Goal: Task Accomplishment & Management: Manage account settings

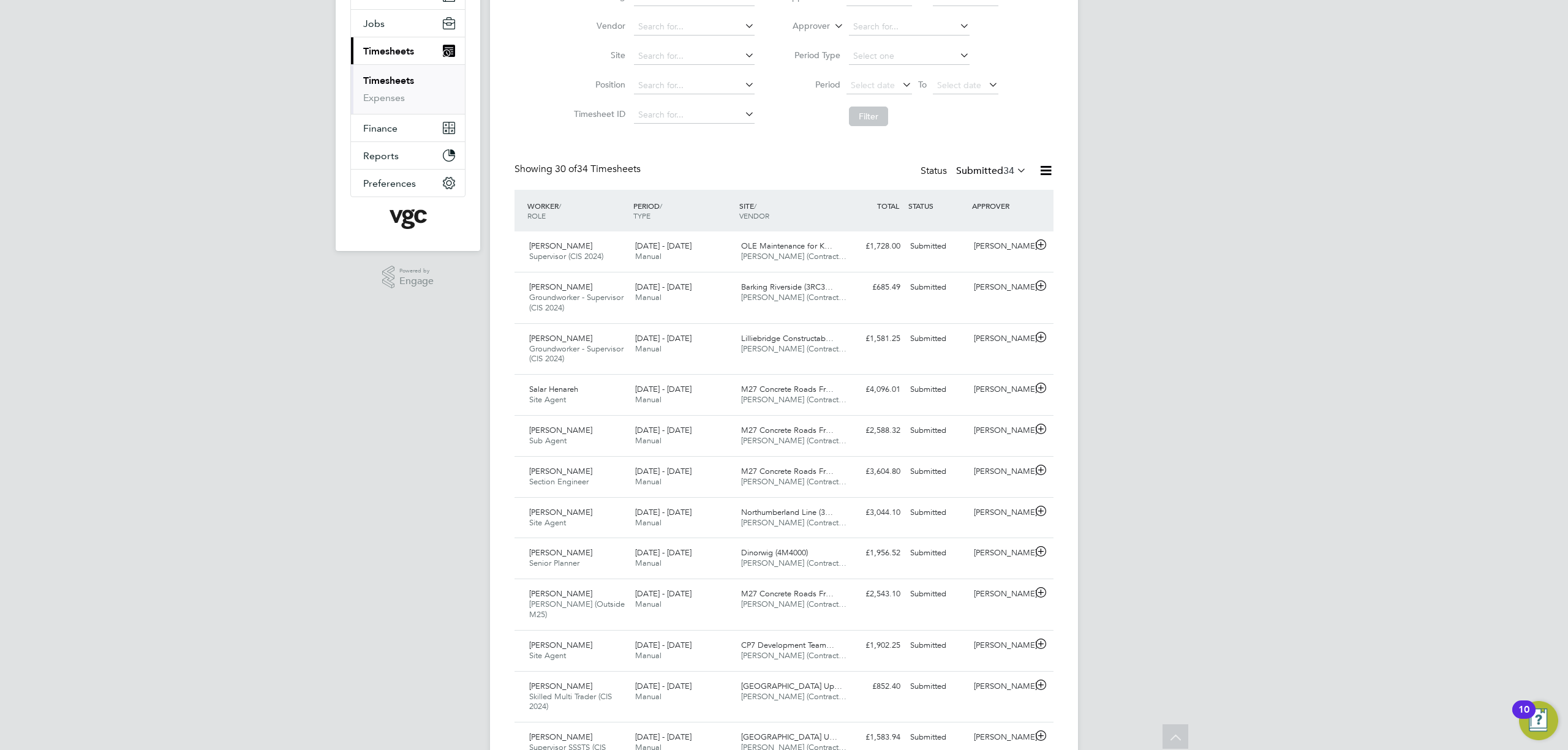
scroll to position [163, 0]
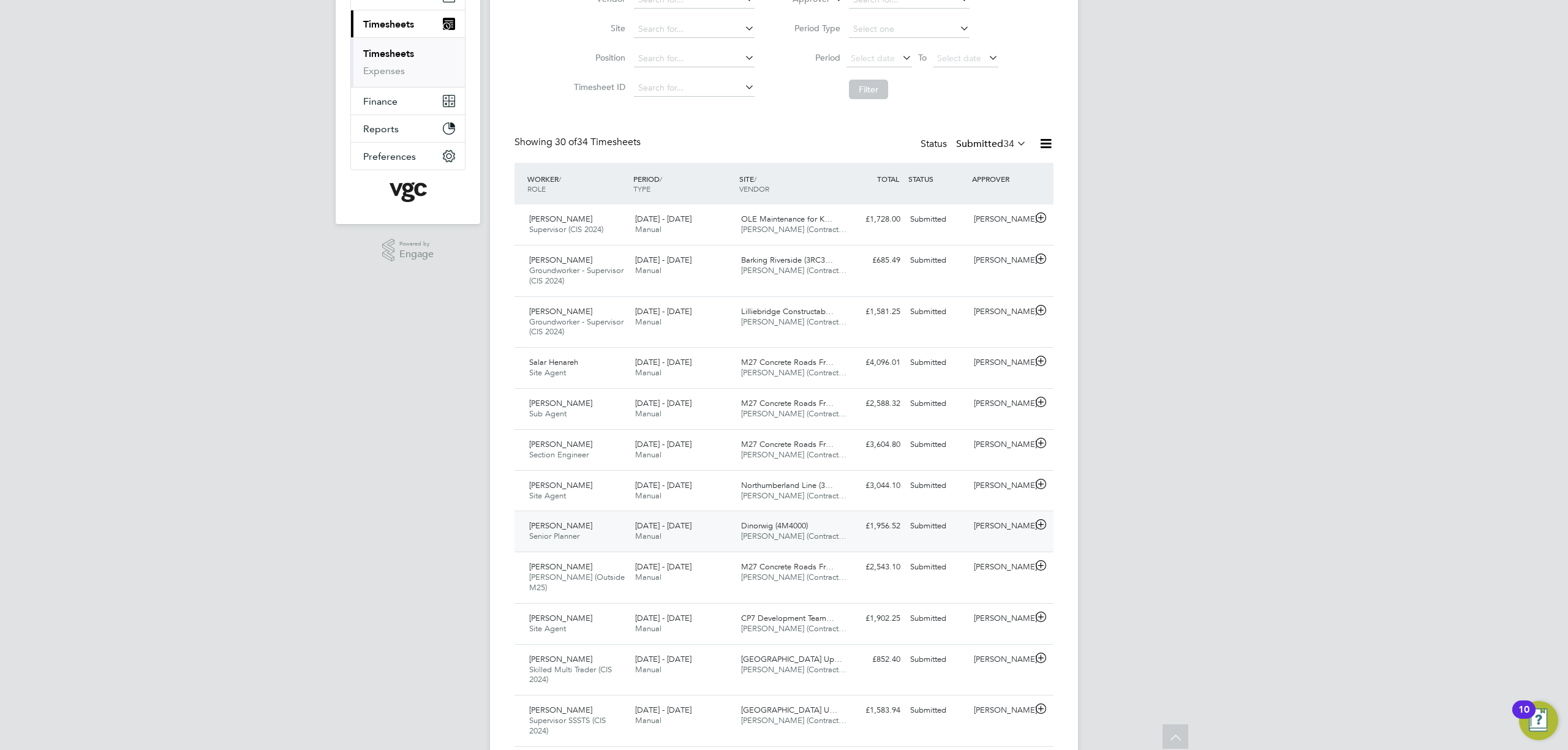
click at [833, 530] on div "Dinorwig (4M4000) [PERSON_NAME] (Contract…" at bounding box center [788, 531] width 106 height 31
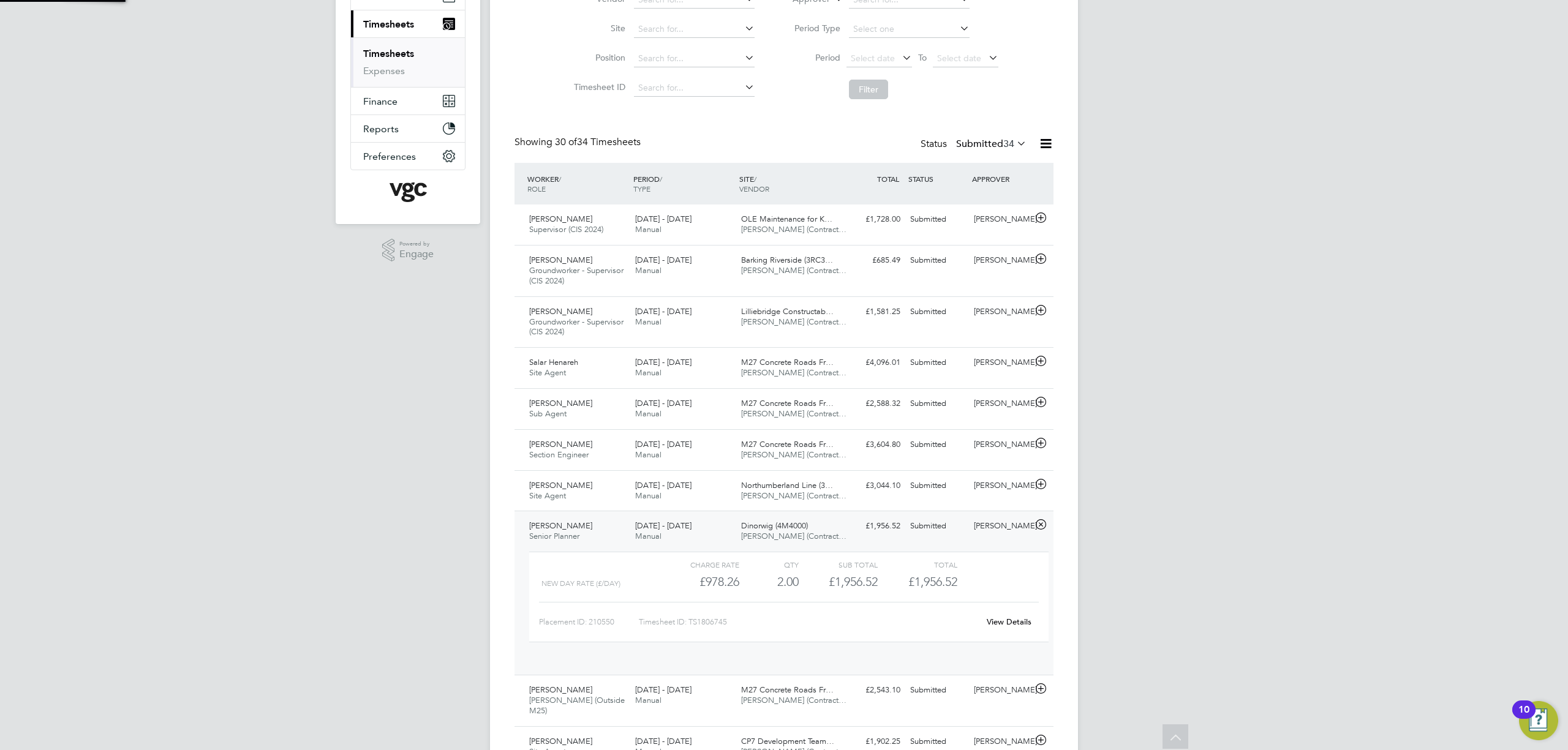
scroll to position [20, 118]
click at [840, 530] on div "Dinorwig (4M4000) [PERSON_NAME] (Contract…" at bounding box center [788, 531] width 106 height 31
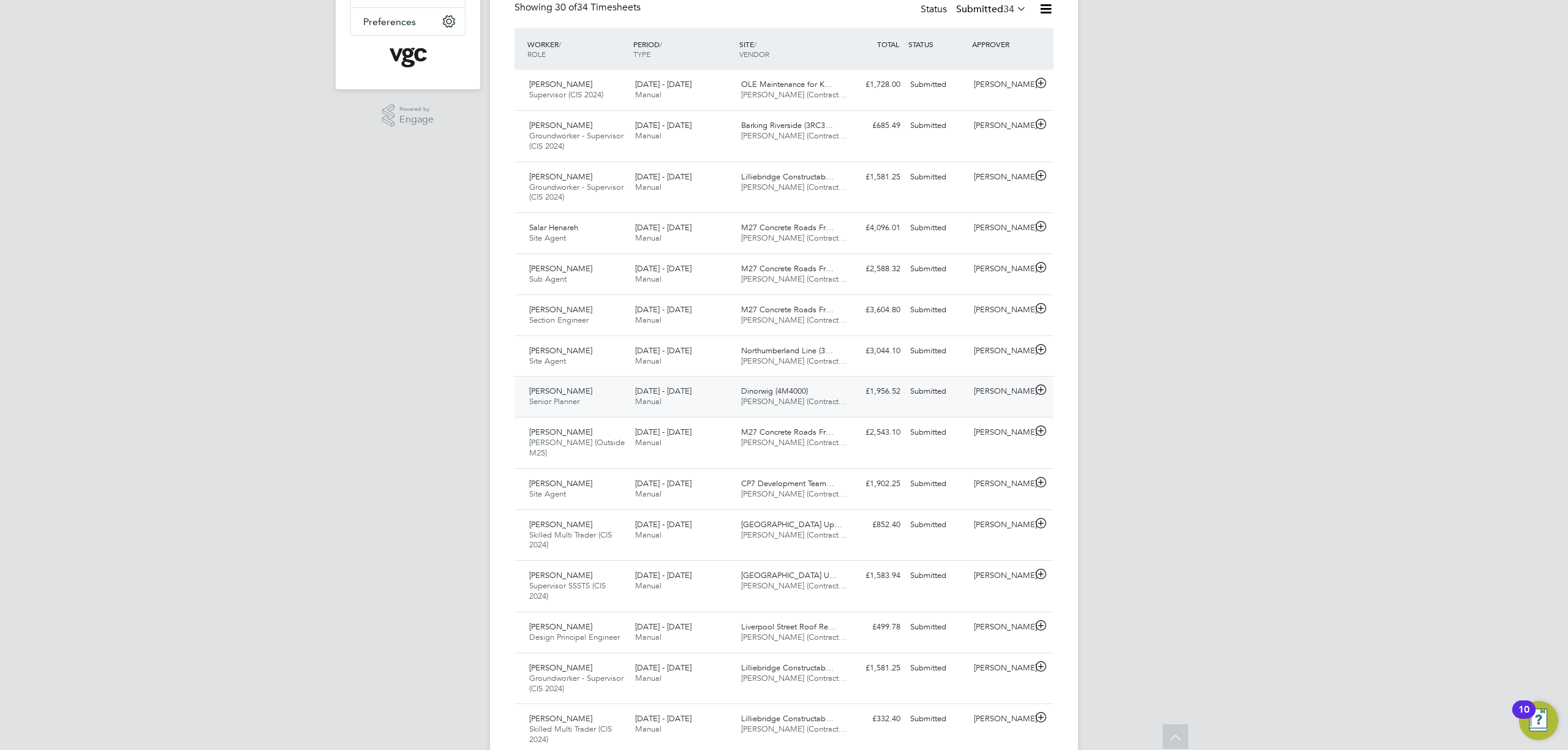
scroll to position [326, 0]
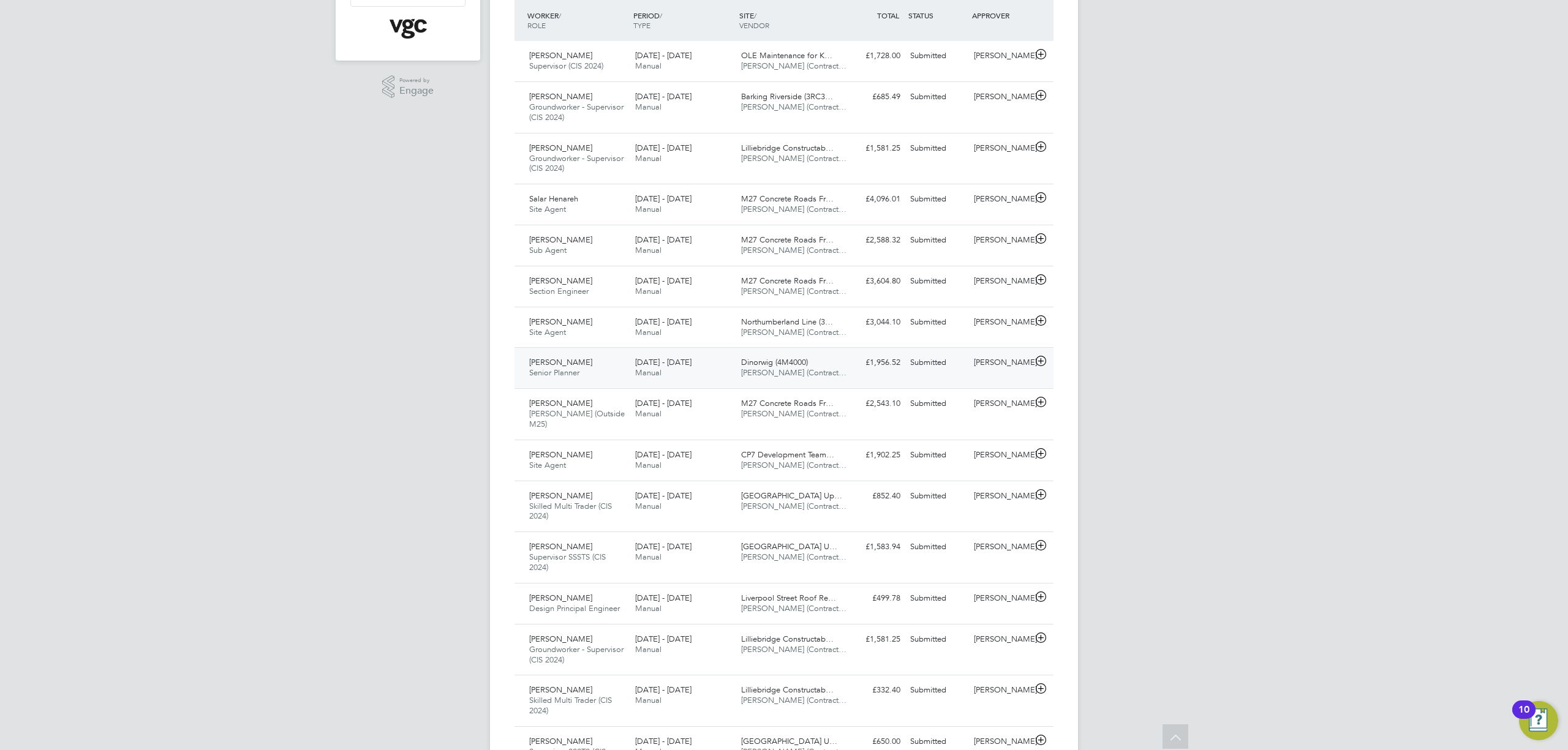
click at [606, 355] on div "[PERSON_NAME] Senior Planner [DATE] - [DATE]" at bounding box center [576, 368] width 106 height 31
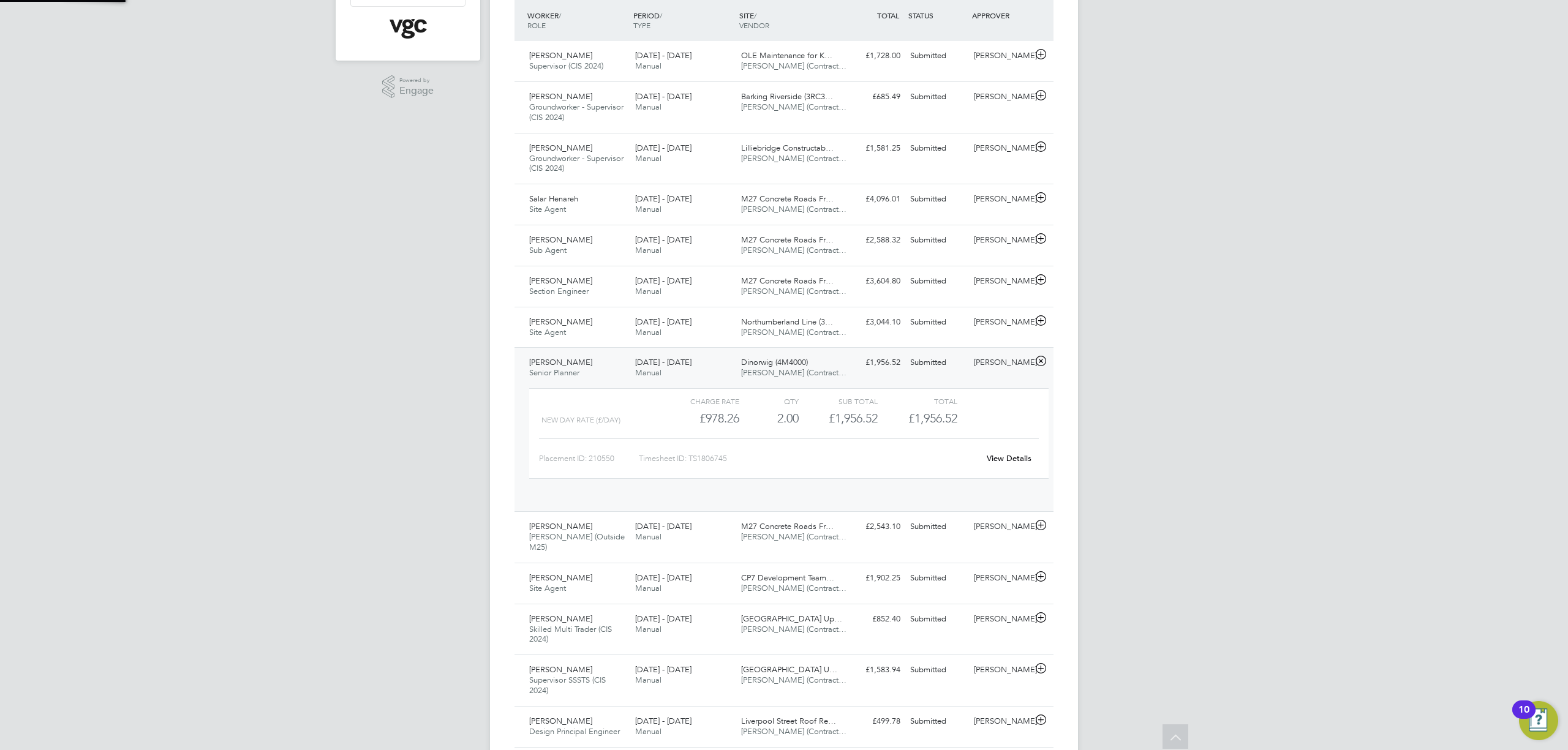
scroll to position [20, 118]
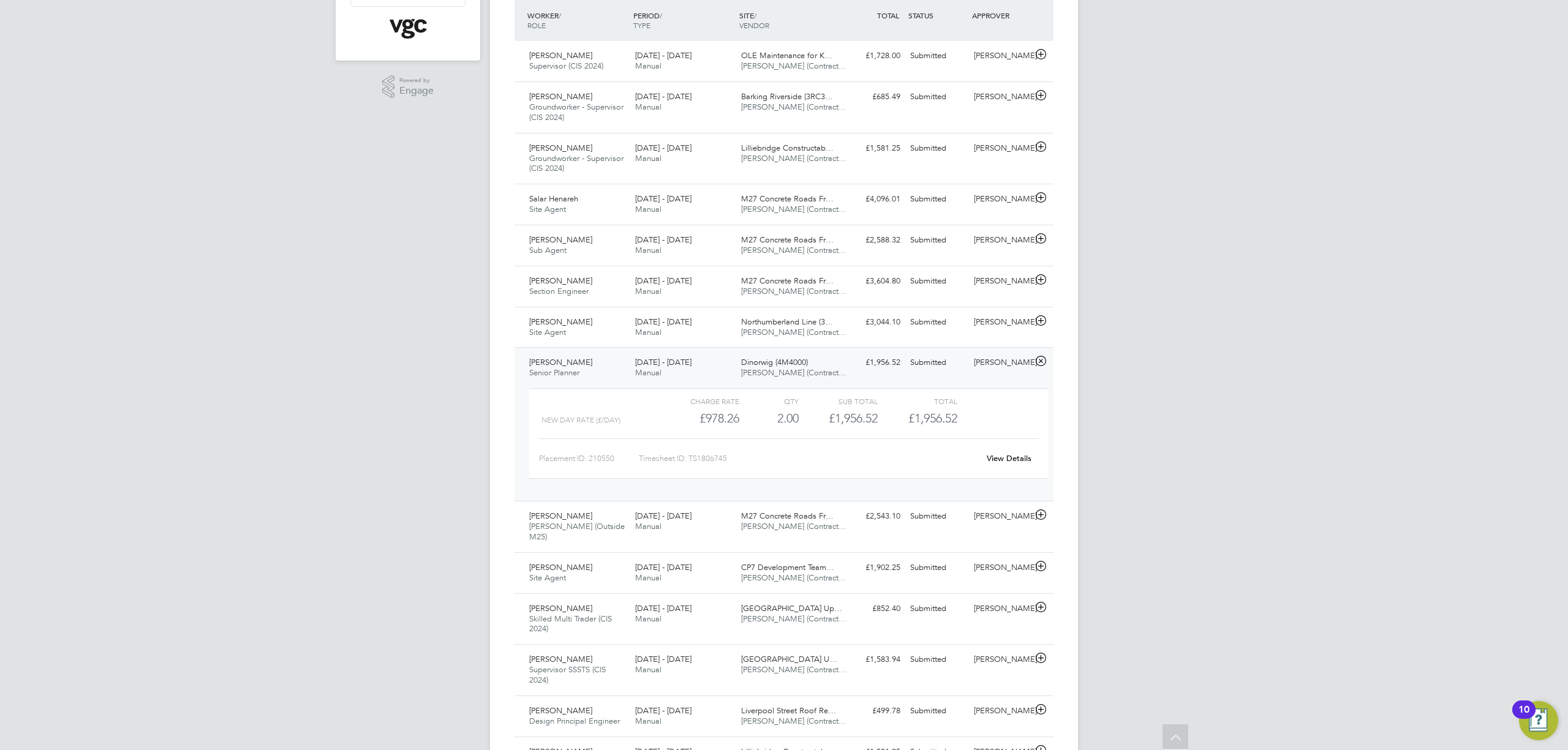
click at [606, 355] on div "[PERSON_NAME] Senior Planner [DATE] - [DATE]" at bounding box center [576, 368] width 106 height 31
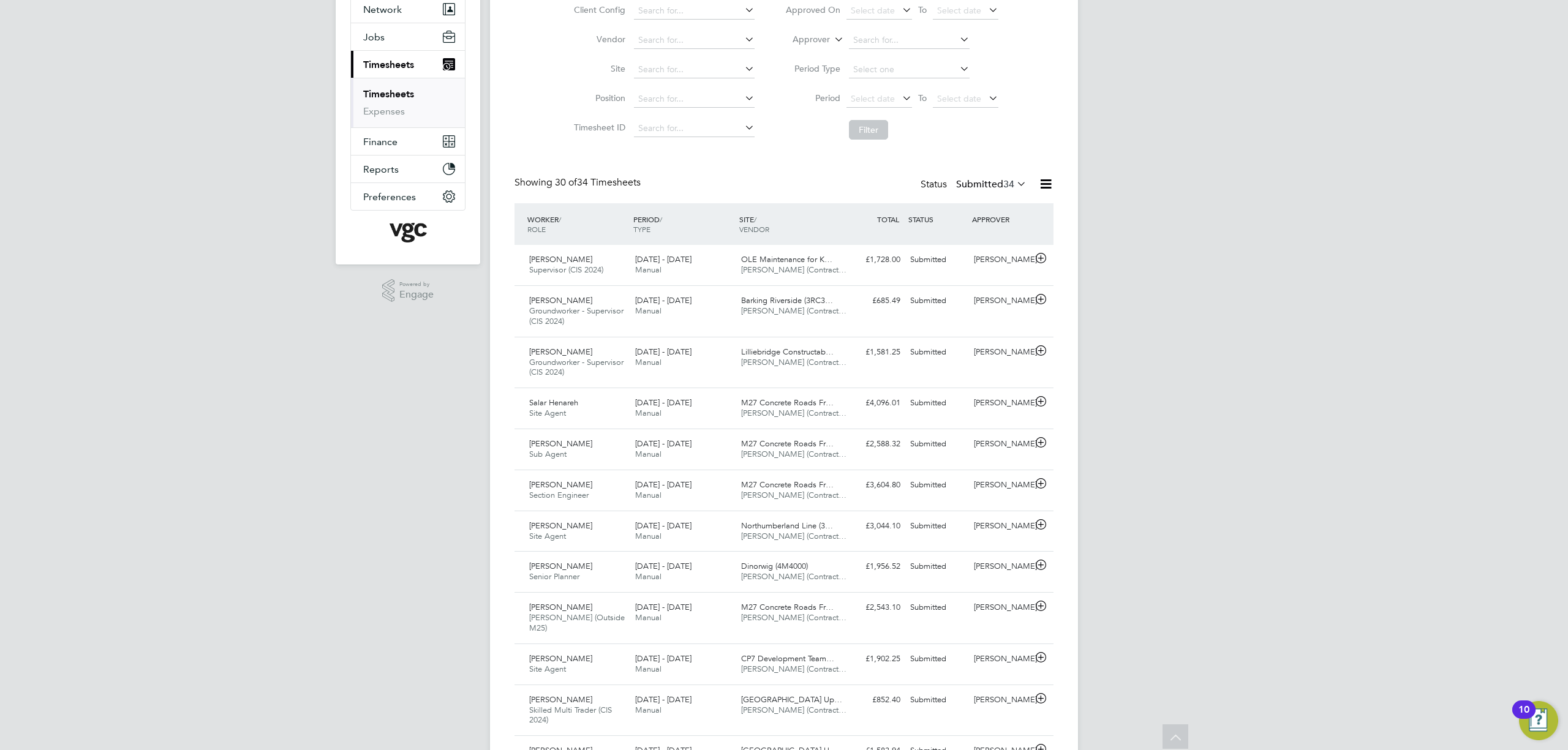
scroll to position [0, 0]
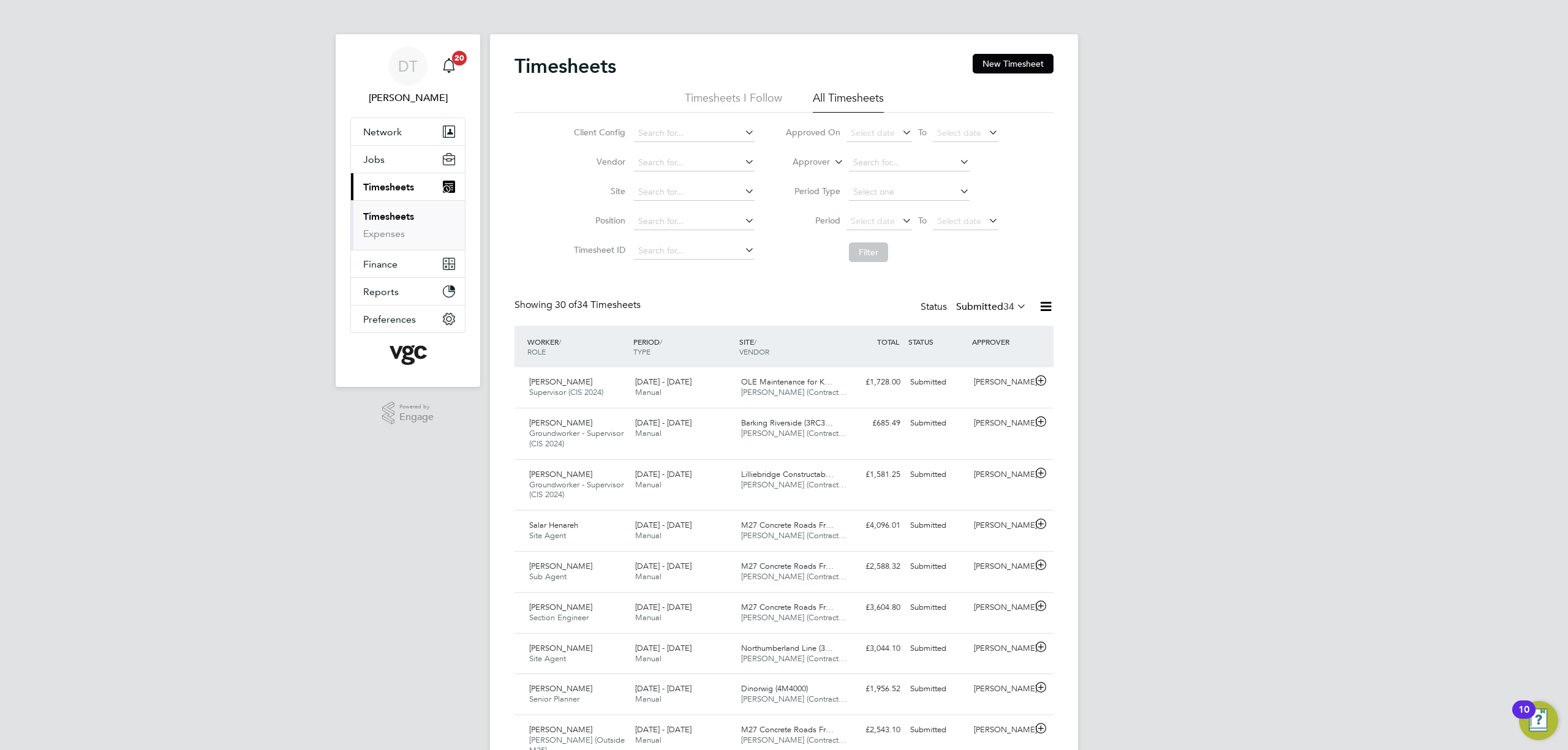
click at [819, 162] on label "Approver" at bounding box center [803, 162] width 55 height 12
click at [805, 177] on li "Worker" at bounding box center [800, 176] width 61 height 16
click at [879, 161] on input at bounding box center [909, 163] width 120 height 17
click at [887, 191] on li "[PERSON_NAME] [PERSON_NAME]" at bounding box center [909, 196] width 122 height 16
type input "[PERSON_NAME]"
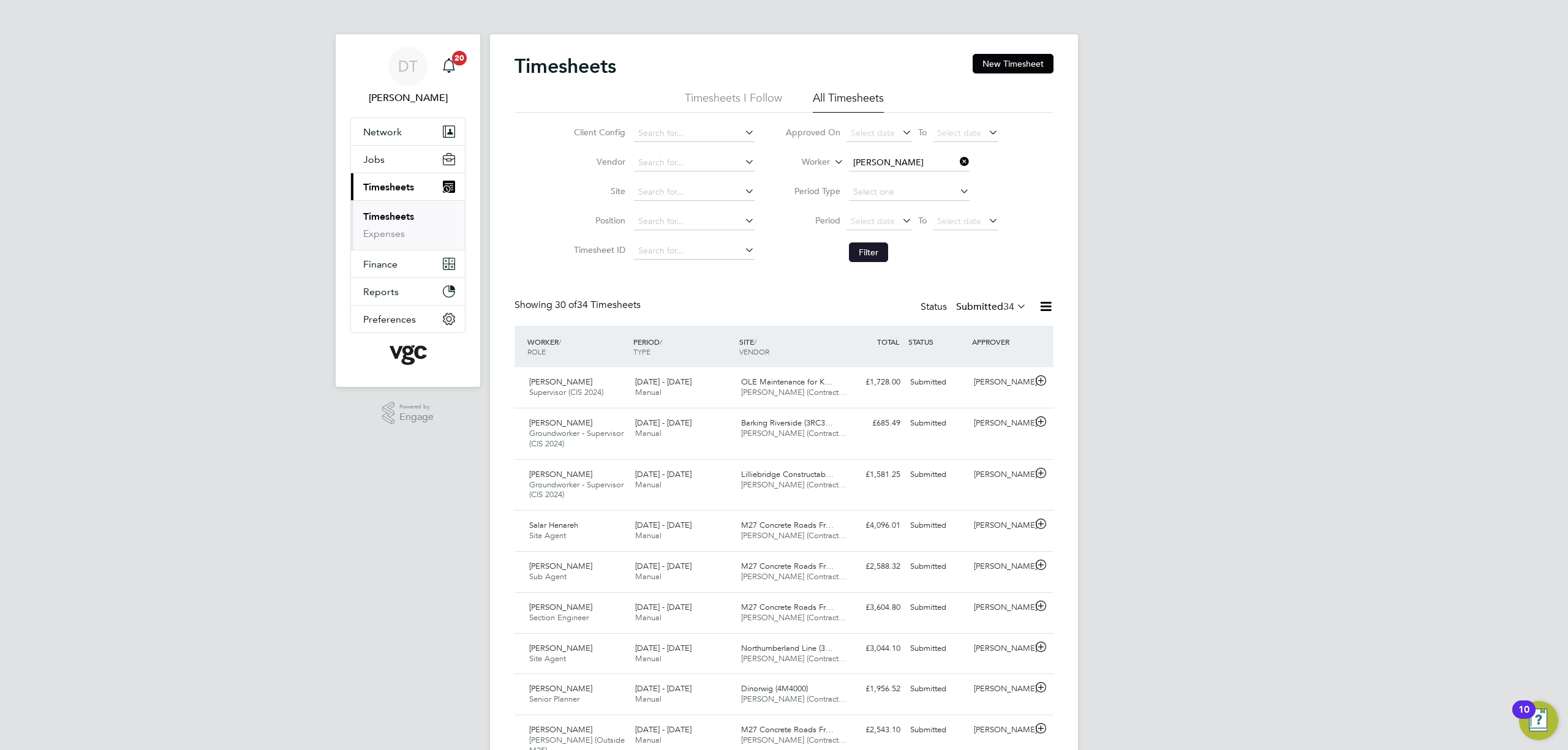
click at [870, 245] on button "Filter" at bounding box center [868, 252] width 39 height 20
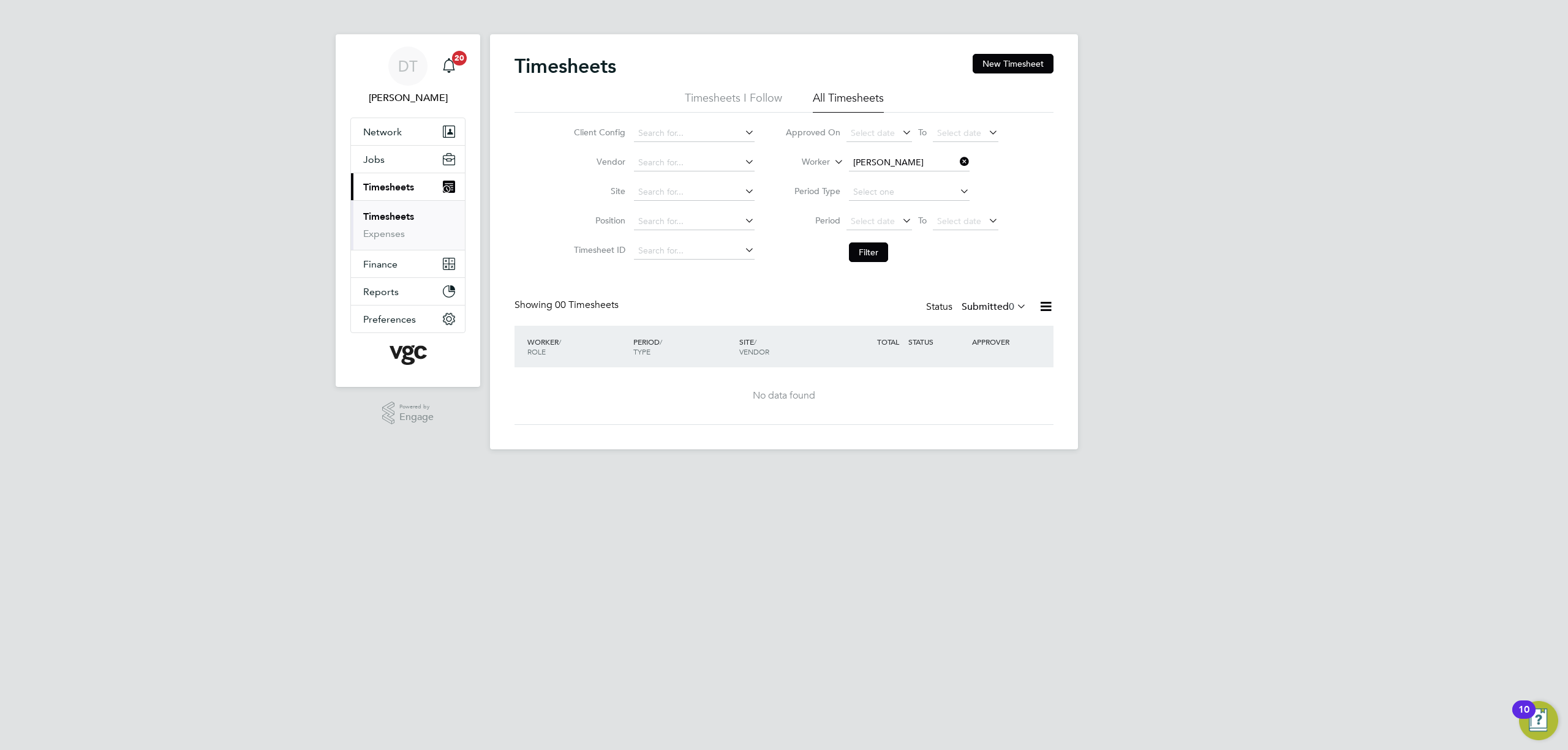
click at [1009, 302] on span "0" at bounding box center [1012, 306] width 6 height 12
click at [983, 319] on div "All Saved Submitted Approved Rejected Absent Cancelled 129 0 0 126 0 2 1" at bounding box center [1011, 385] width 110 height 146
click at [985, 306] on label "Submitted 0" at bounding box center [993, 306] width 65 height 12
click at [975, 326] on li "All" at bounding box center [985, 328] width 56 height 17
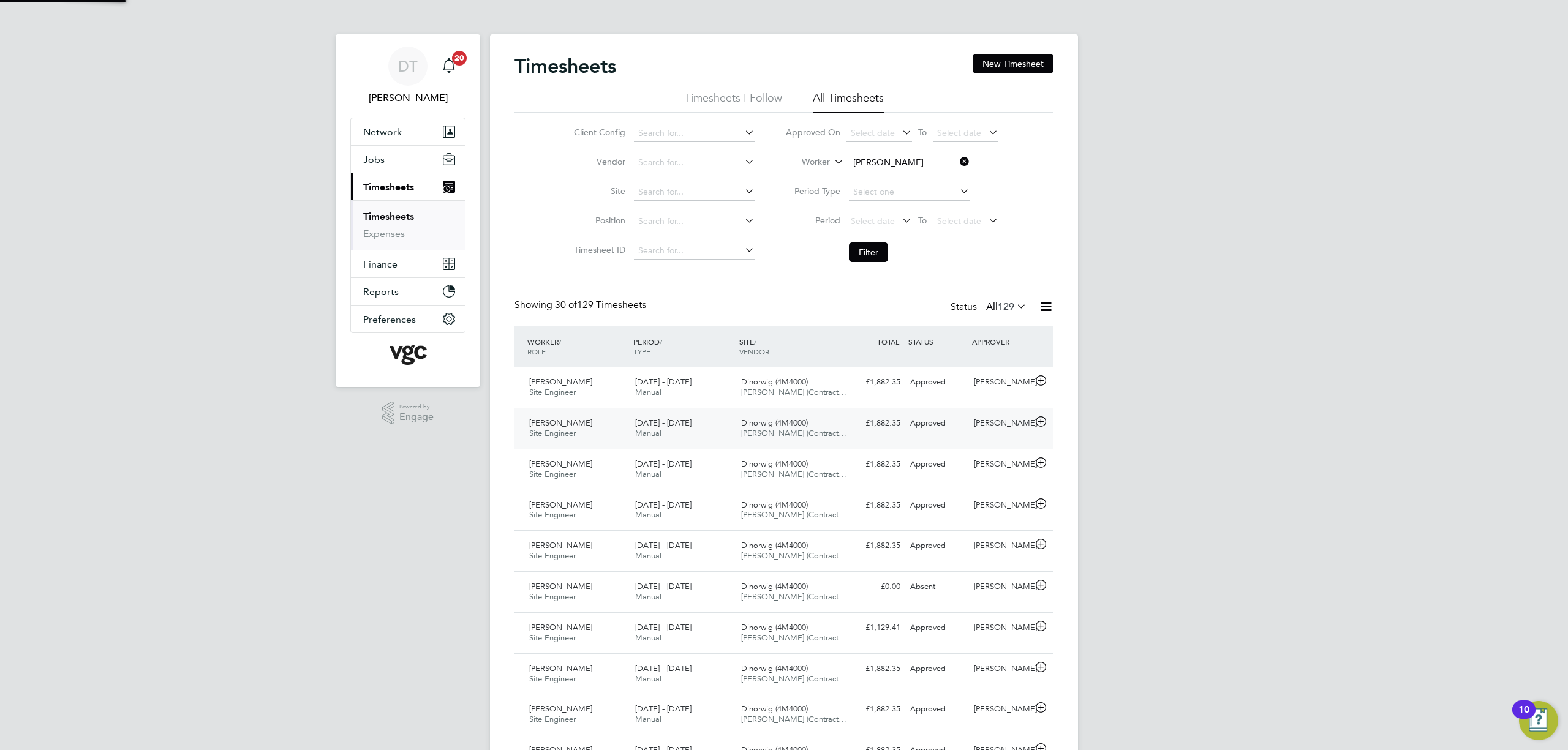
scroll to position [31, 107]
click at [845, 394] on div "[PERSON_NAME] Site Engineer [DATE] - [DATE] [DATE] - [DATE] Manual Dinorwig (4M…" at bounding box center [784, 387] width 539 height 40
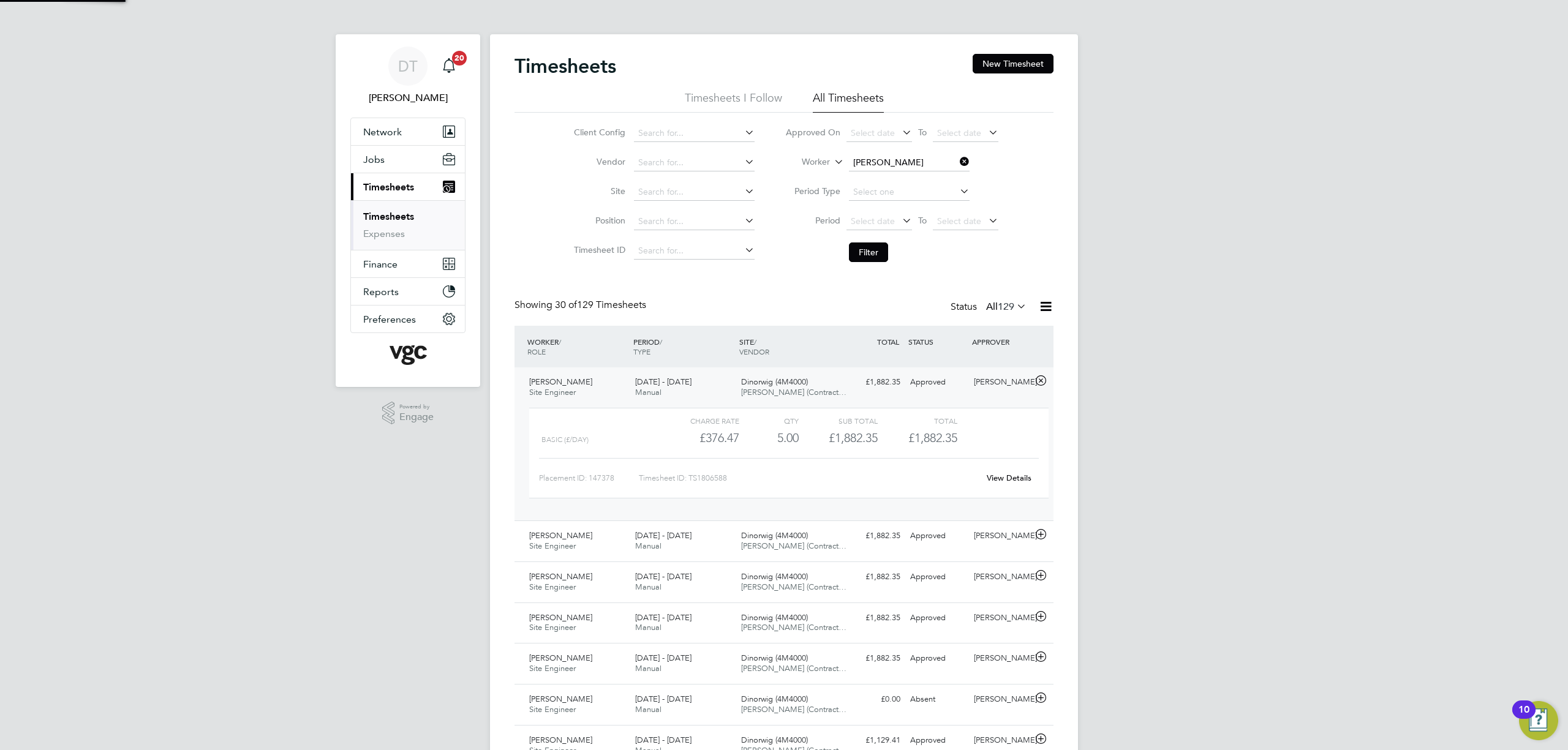
click at [842, 392] on div "£1,882.35 Approved" at bounding box center [873, 382] width 64 height 20
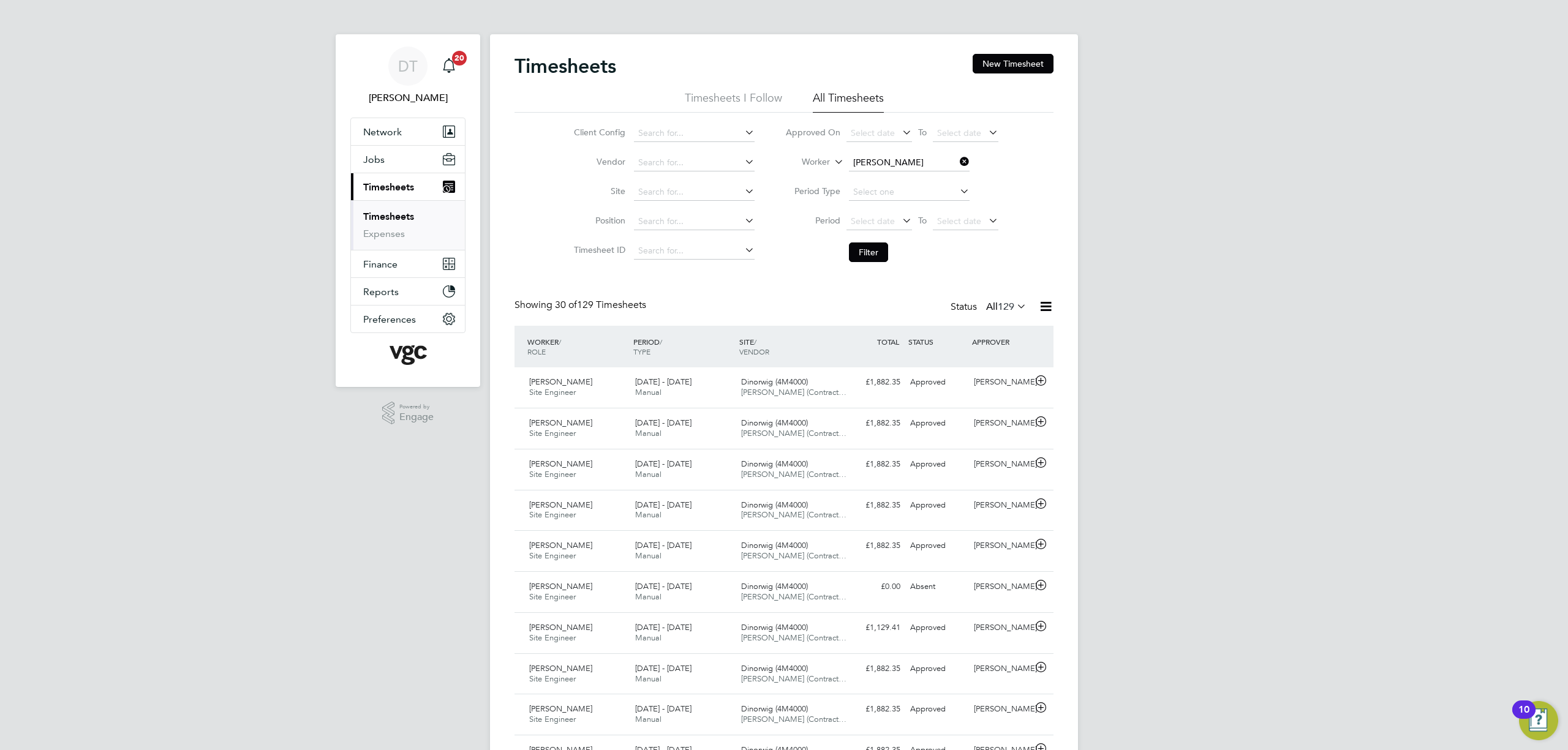
click at [957, 162] on icon at bounding box center [957, 161] width 0 height 17
click at [938, 159] on input at bounding box center [909, 163] width 120 height 17
click at [907, 170] on input "[PERSON_NAME]" at bounding box center [909, 163] width 120 height 17
click at [905, 177] on li "[PERSON_NAME] llips" at bounding box center [909, 179] width 122 height 16
type input "[PERSON_NAME]"
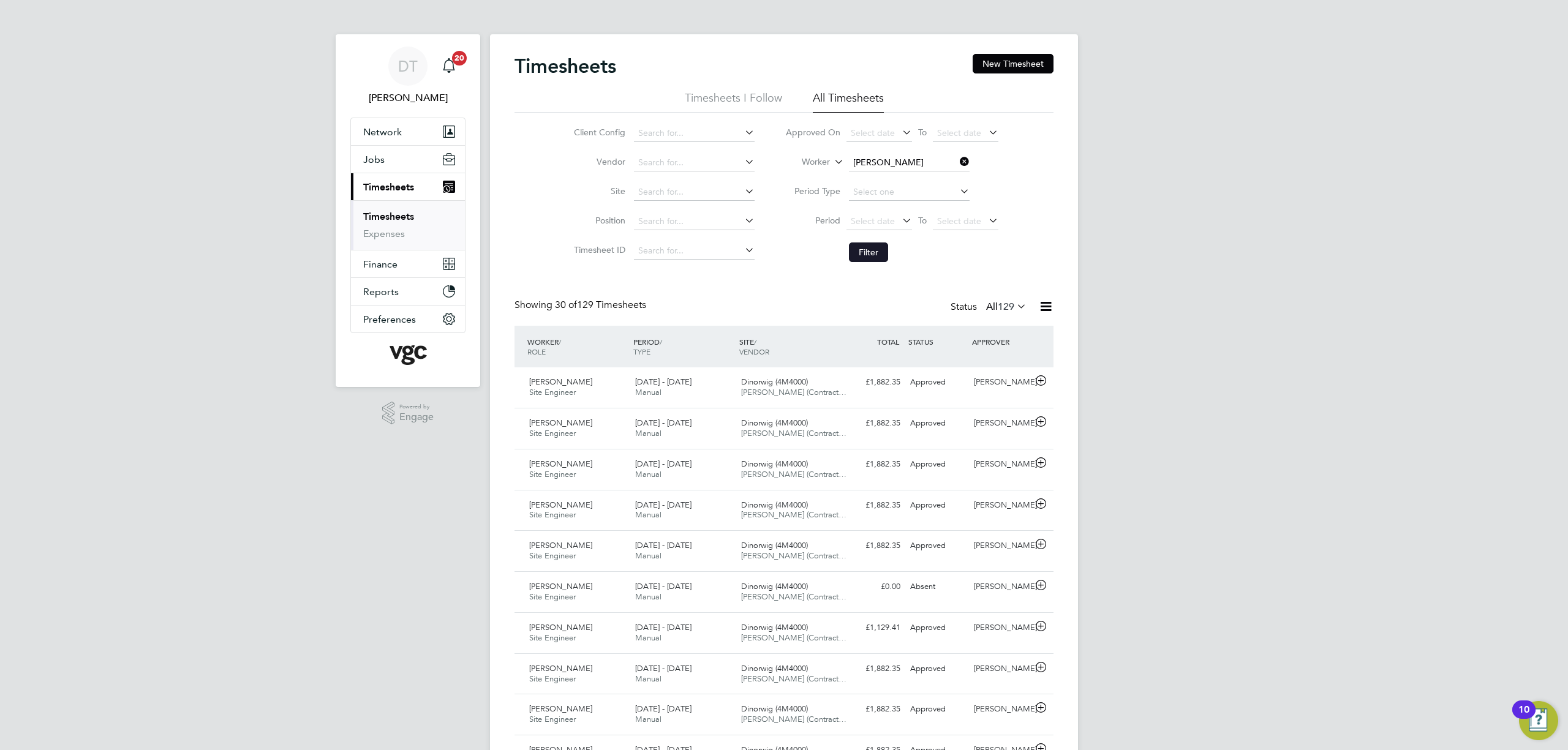
click at [864, 246] on button "Filter" at bounding box center [868, 252] width 39 height 20
click at [840, 383] on div "Dinorwig (4M4000) [PERSON_NAME] (Contract…" at bounding box center [788, 387] width 106 height 31
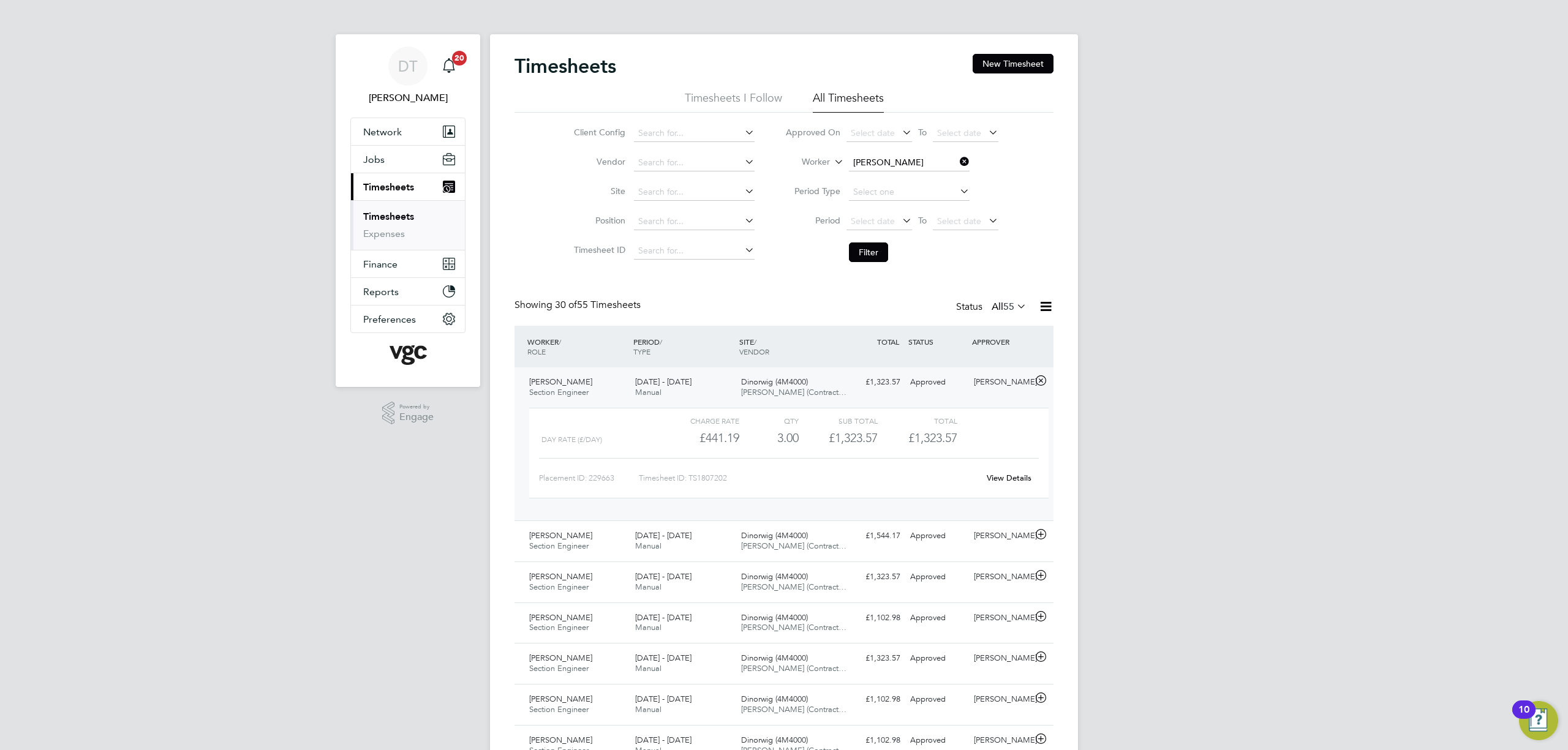
click at [840, 383] on div "Dinorwig (4M4000) [PERSON_NAME] (Contract…" at bounding box center [788, 387] width 106 height 31
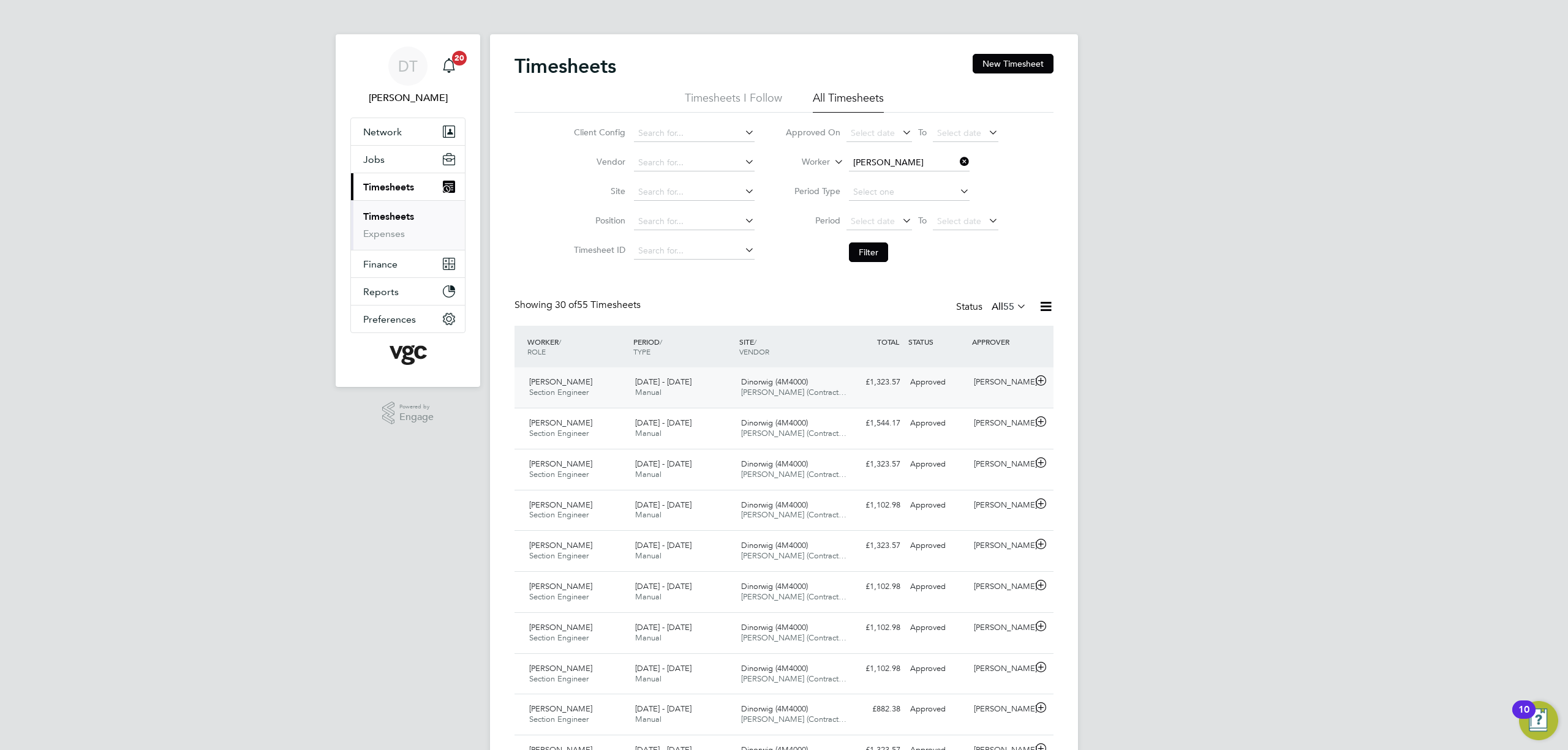
click at [841, 381] on div "[PERSON_NAME] Section Engineer [DATE] - [DATE] [DATE] - [DATE] Manual Dinorwig …" at bounding box center [784, 387] width 539 height 40
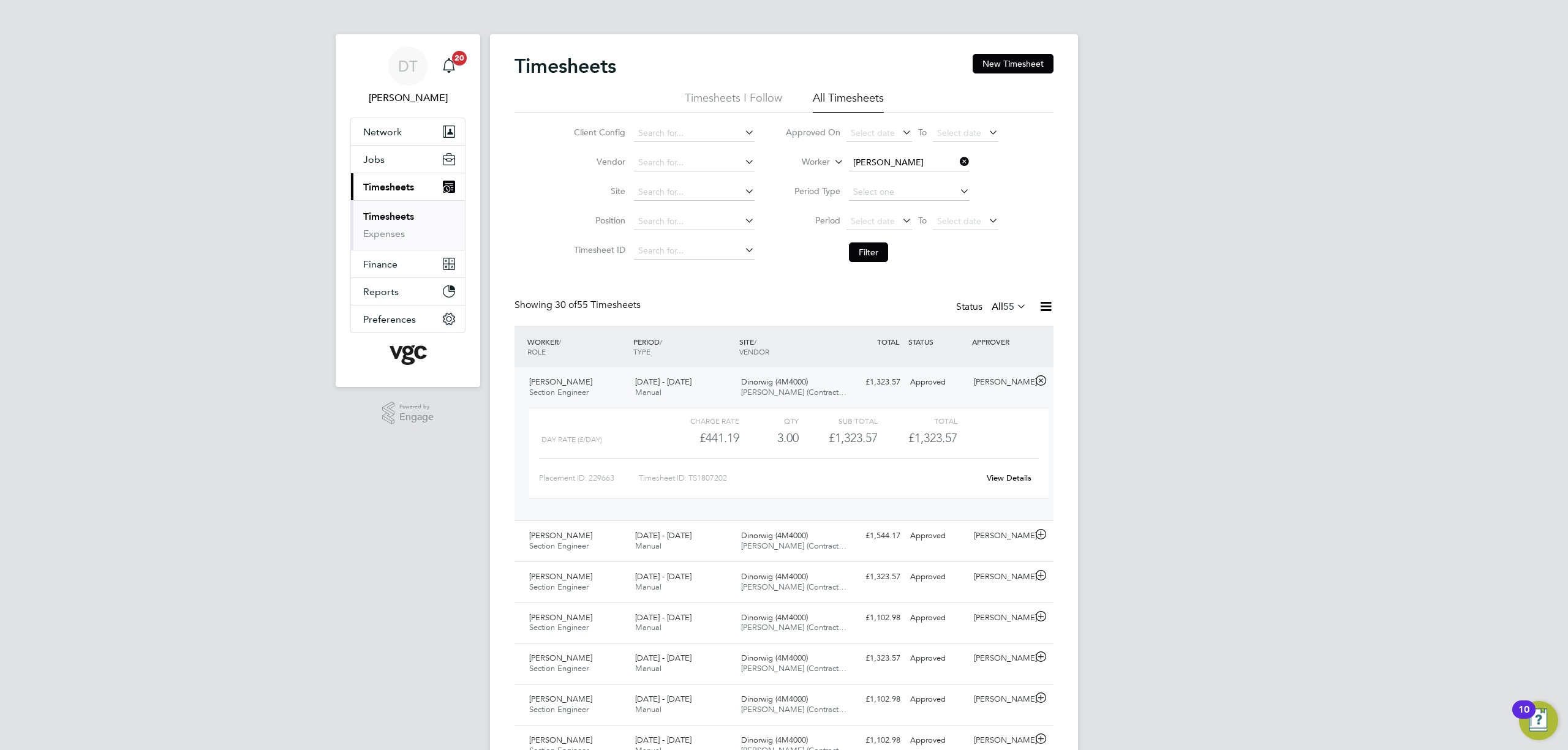
click at [842, 381] on div "£1,323.57 Approved" at bounding box center [873, 382] width 64 height 20
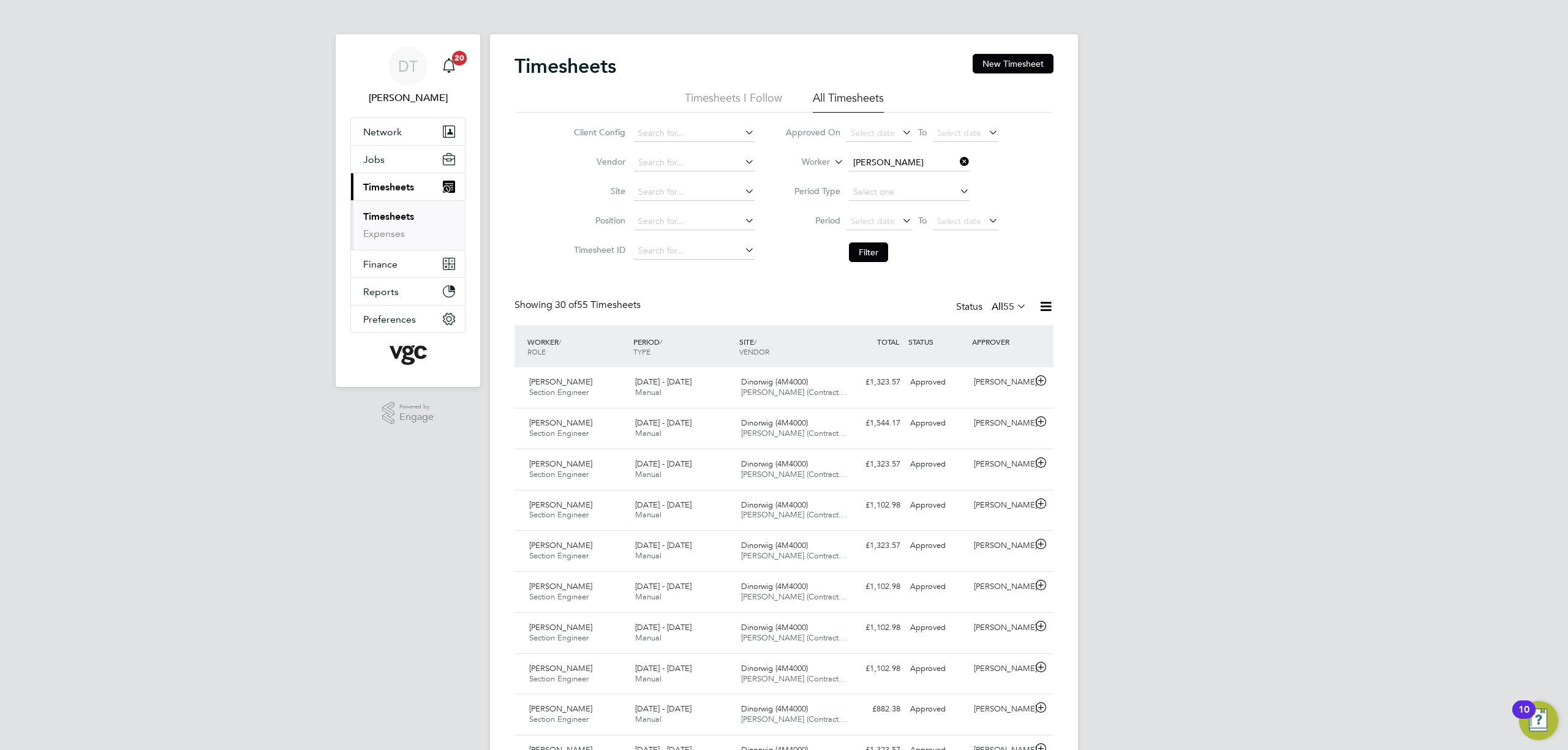
click at [848, 365] on div "WORKER / ROLE WORKER / PERIOD PERIOD / TYPE SITE / VENDOR TOTAL TOTAL / STATUS …" at bounding box center [784, 346] width 539 height 42
click at [835, 385] on div "Dinorwig (4M4000) [PERSON_NAME] (Contract…" at bounding box center [788, 387] width 106 height 31
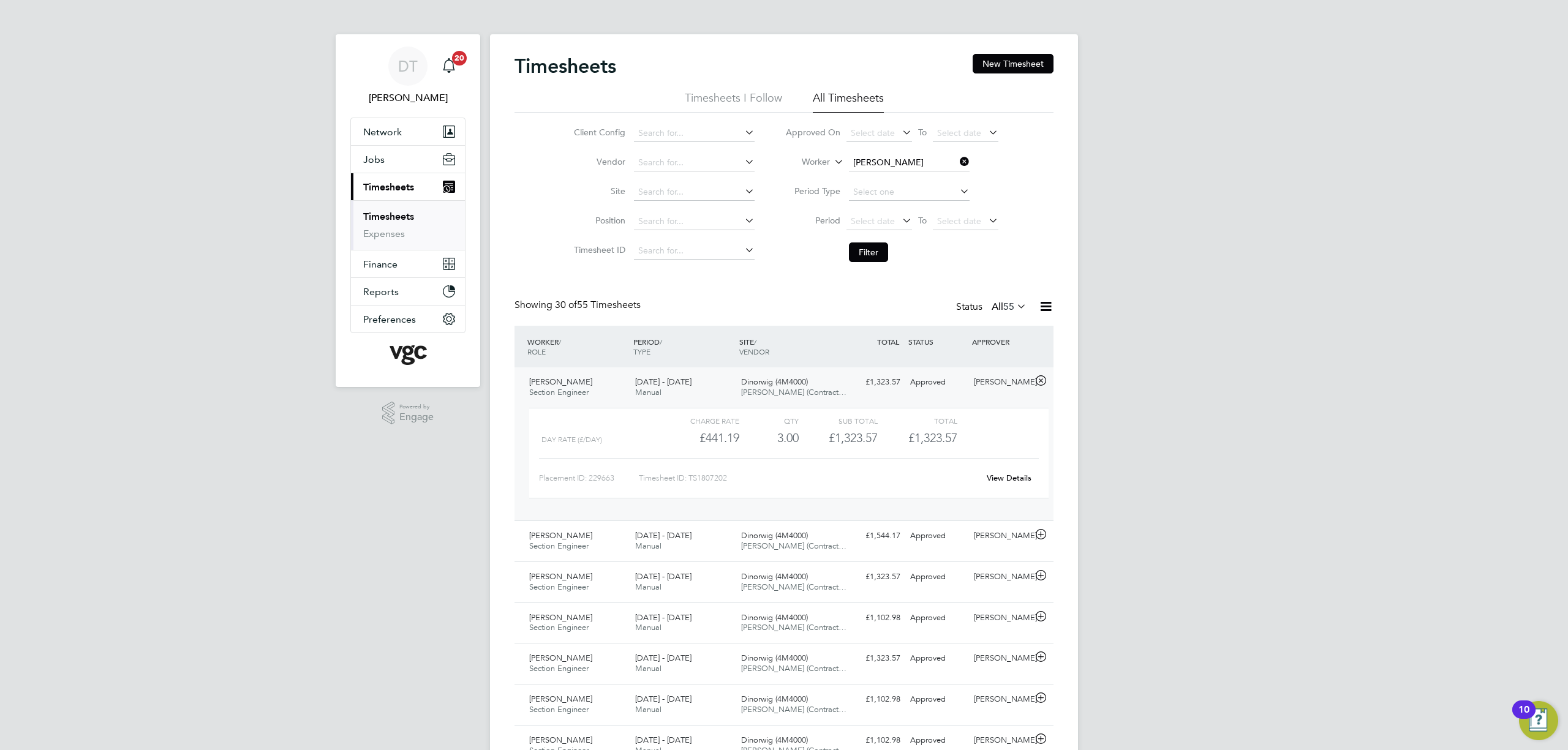
click at [995, 475] on link "View Details" at bounding box center [1009, 477] width 45 height 10
click at [831, 382] on div "Dinorwig (4M4000) [PERSON_NAME] (Contract…" at bounding box center [788, 387] width 106 height 31
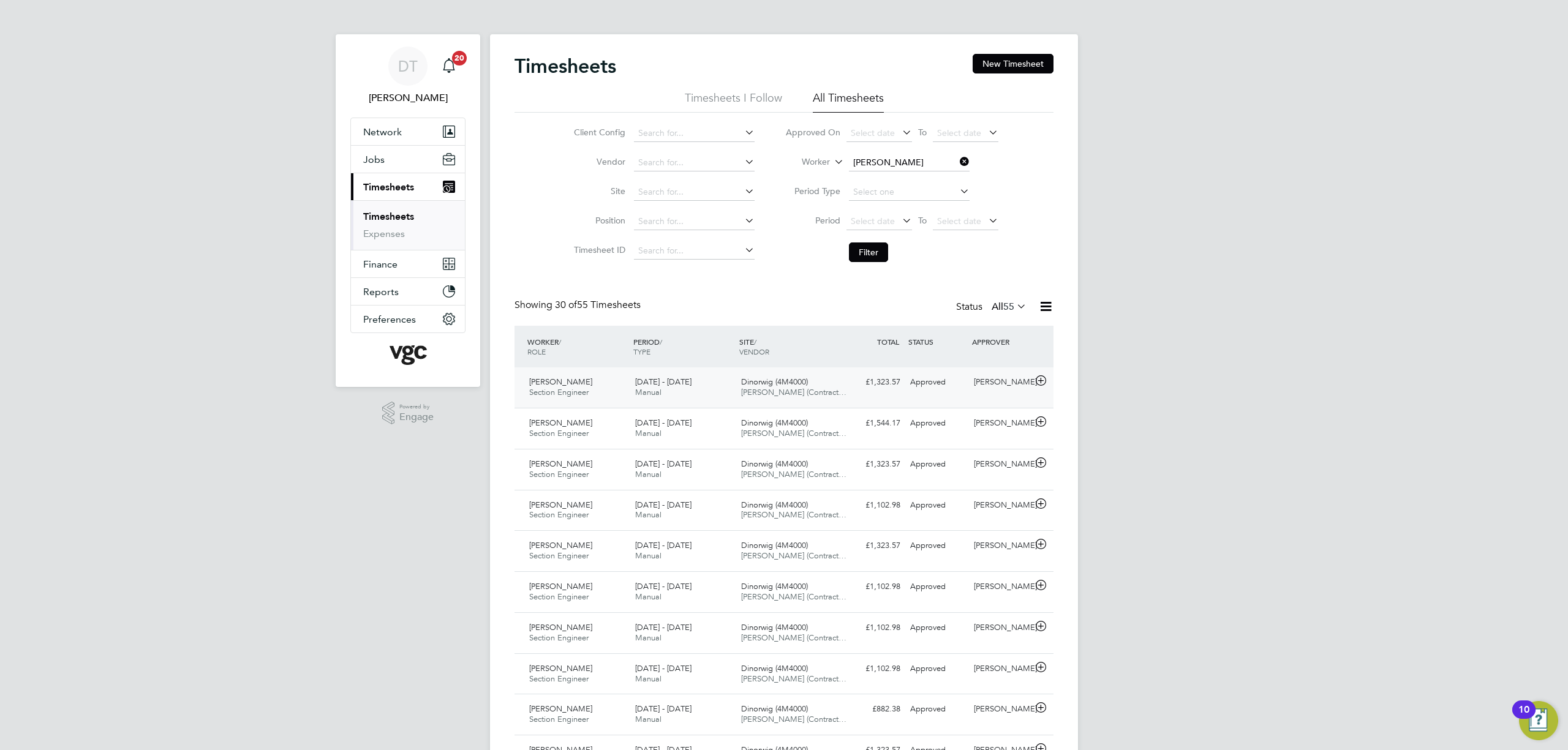
click at [859, 395] on div "[PERSON_NAME] Section Engineer [DATE] - [DATE] [DATE] - [DATE] Manual Dinorwig …" at bounding box center [784, 387] width 539 height 40
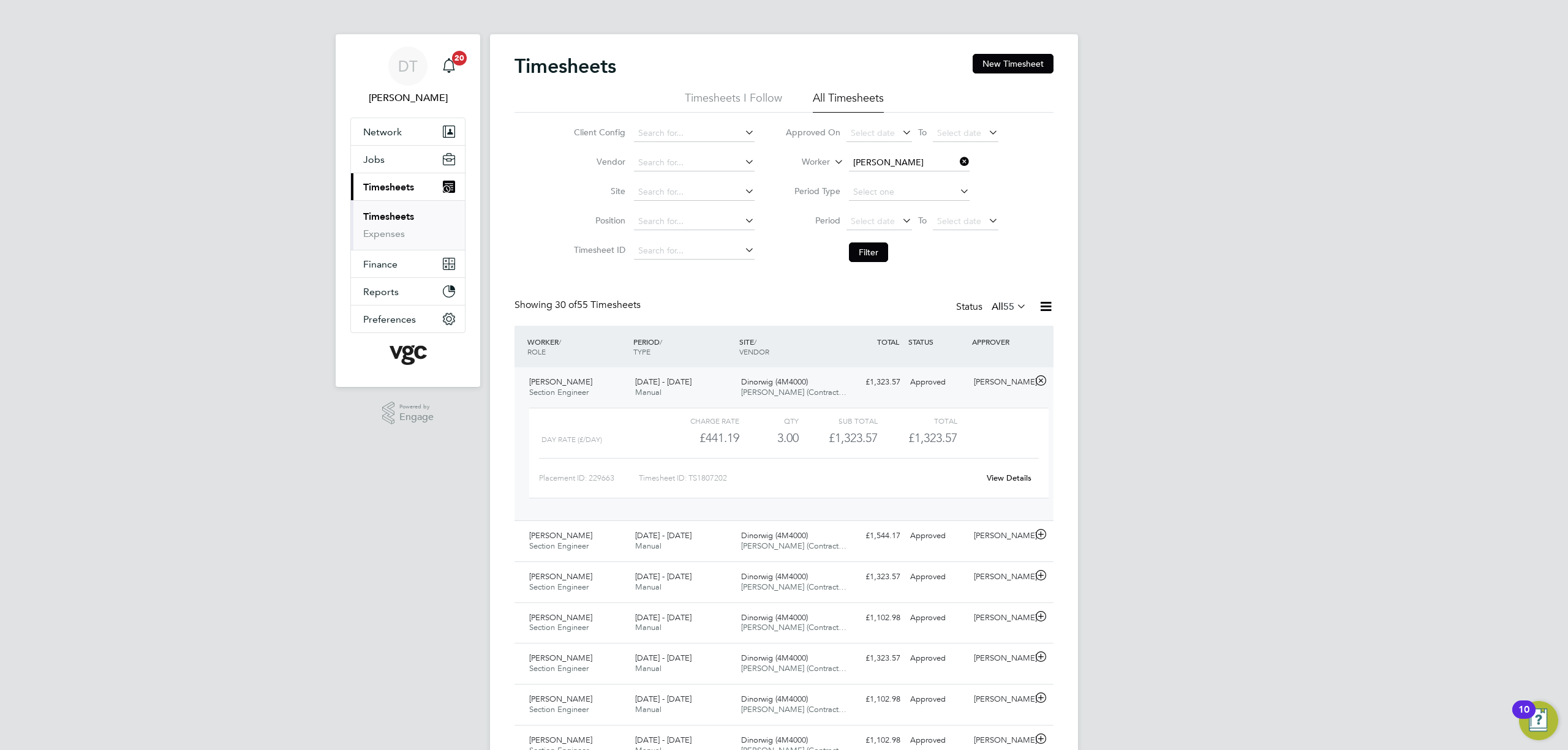
click at [1005, 475] on link "View Details" at bounding box center [1009, 477] width 45 height 10
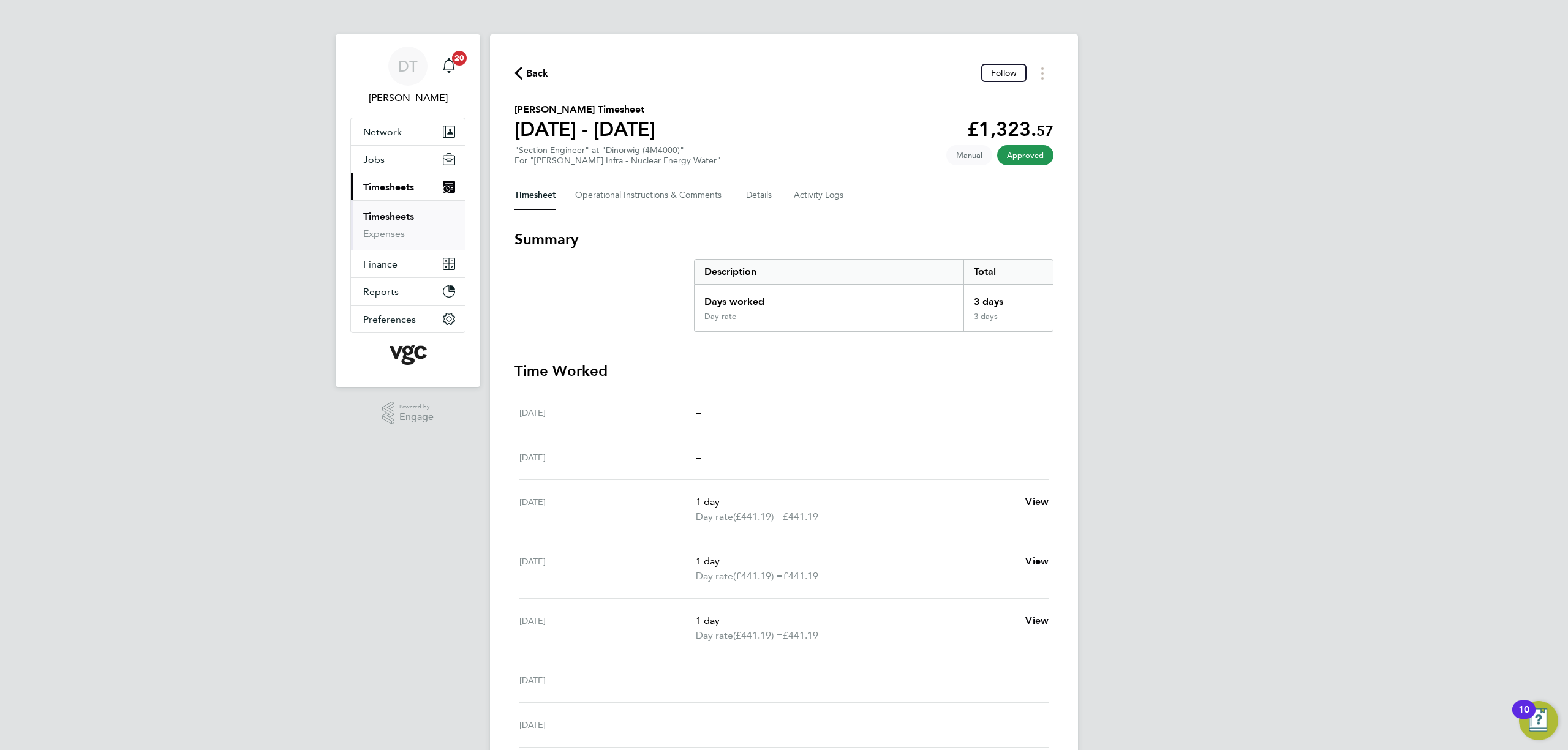
click at [524, 71] on span "Back" at bounding box center [532, 73] width 34 height 11
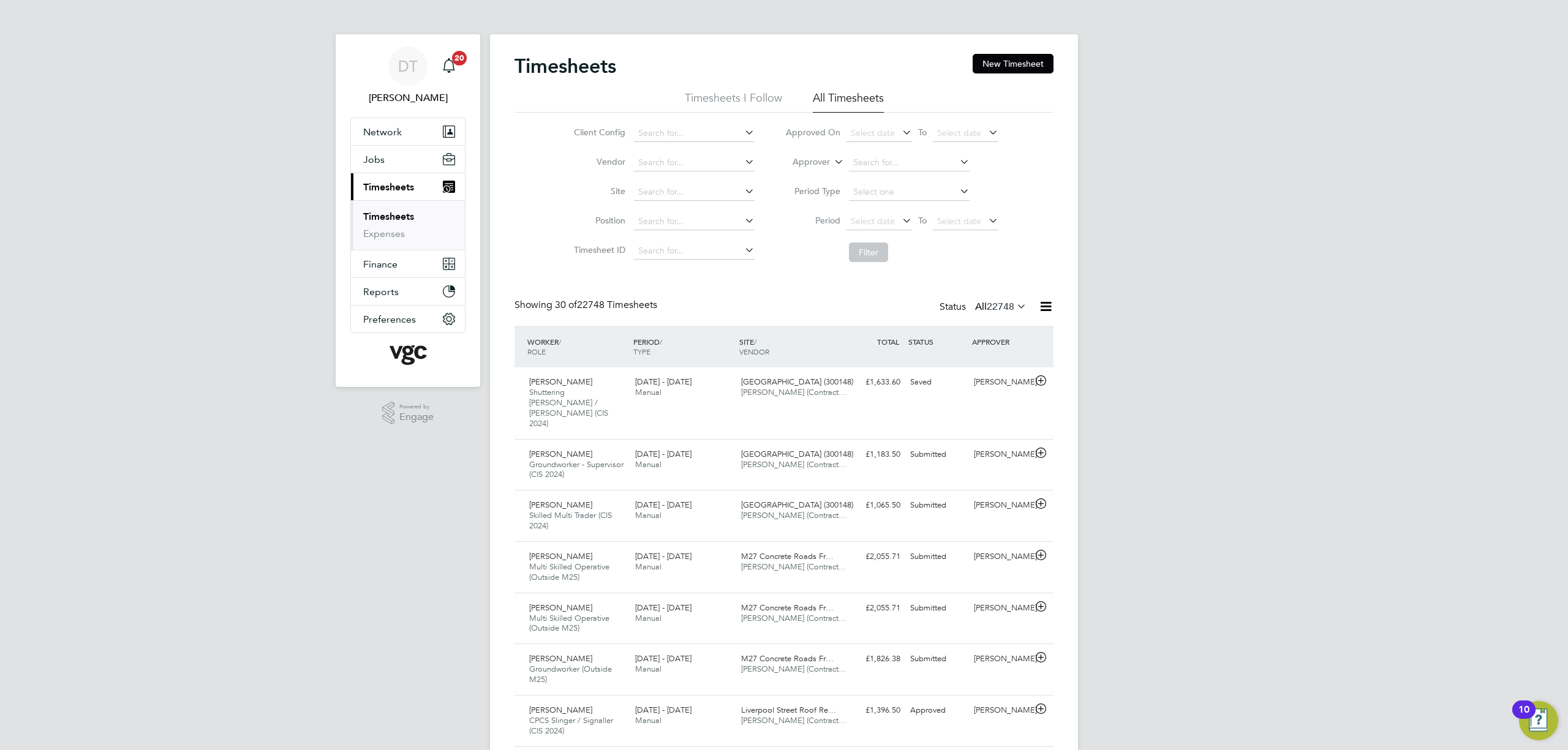
click at [801, 162] on label "Approver" at bounding box center [803, 162] width 55 height 12
click at [804, 179] on li "Worker" at bounding box center [800, 176] width 61 height 16
click at [876, 161] on input at bounding box center [909, 163] width 120 height 17
click at [924, 177] on li "Richard Testa" at bounding box center [923, 179] width 151 height 16
type input "Richard Testa"
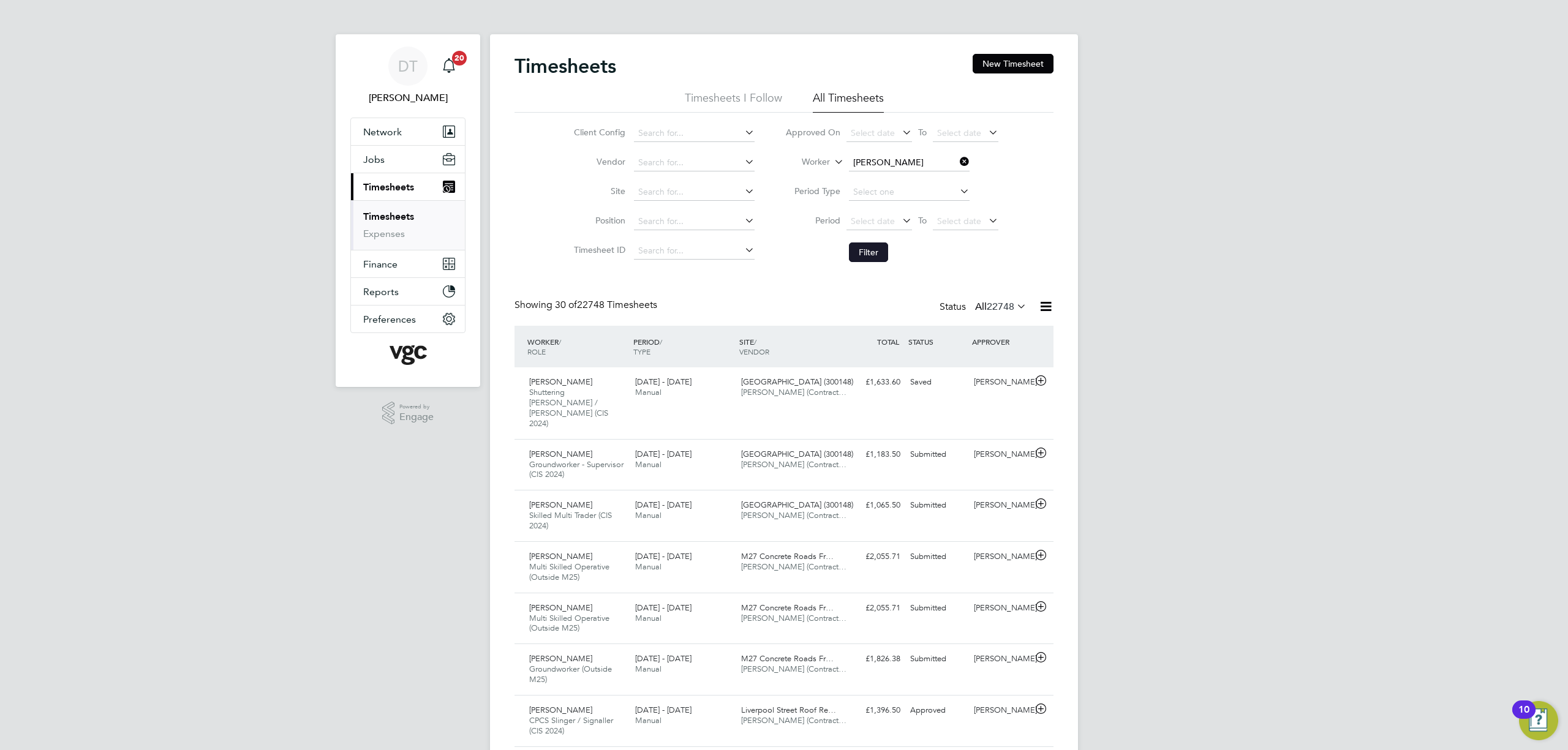
click at [880, 250] on button "Filter" at bounding box center [868, 252] width 39 height 20
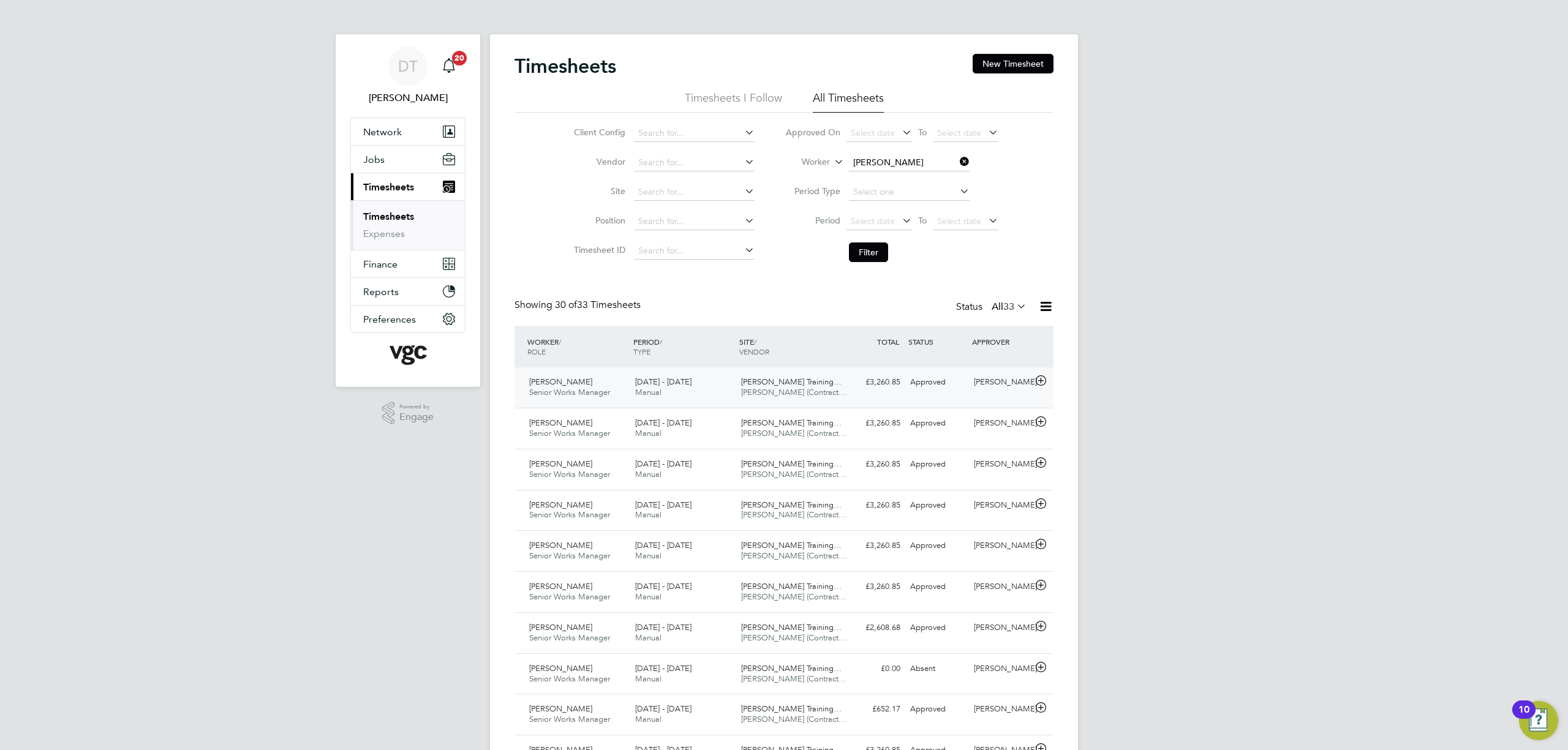
click at [839, 390] on div "Morgan Sindall Training… V.G.Clements (Contract…" at bounding box center [788, 387] width 106 height 31
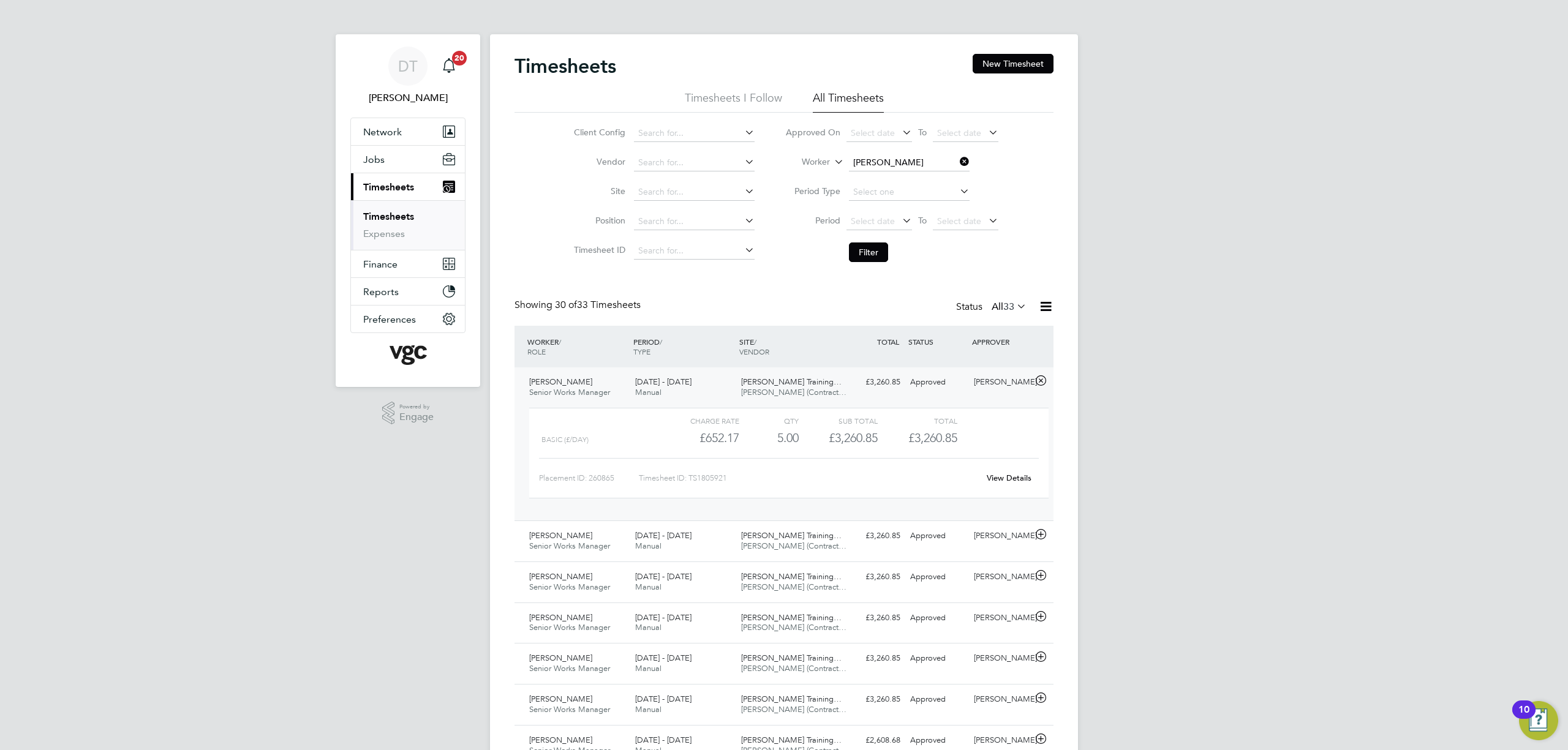
click at [839, 390] on div "Morgan Sindall Training… V.G.Clements (Contract…" at bounding box center [788, 387] width 106 height 31
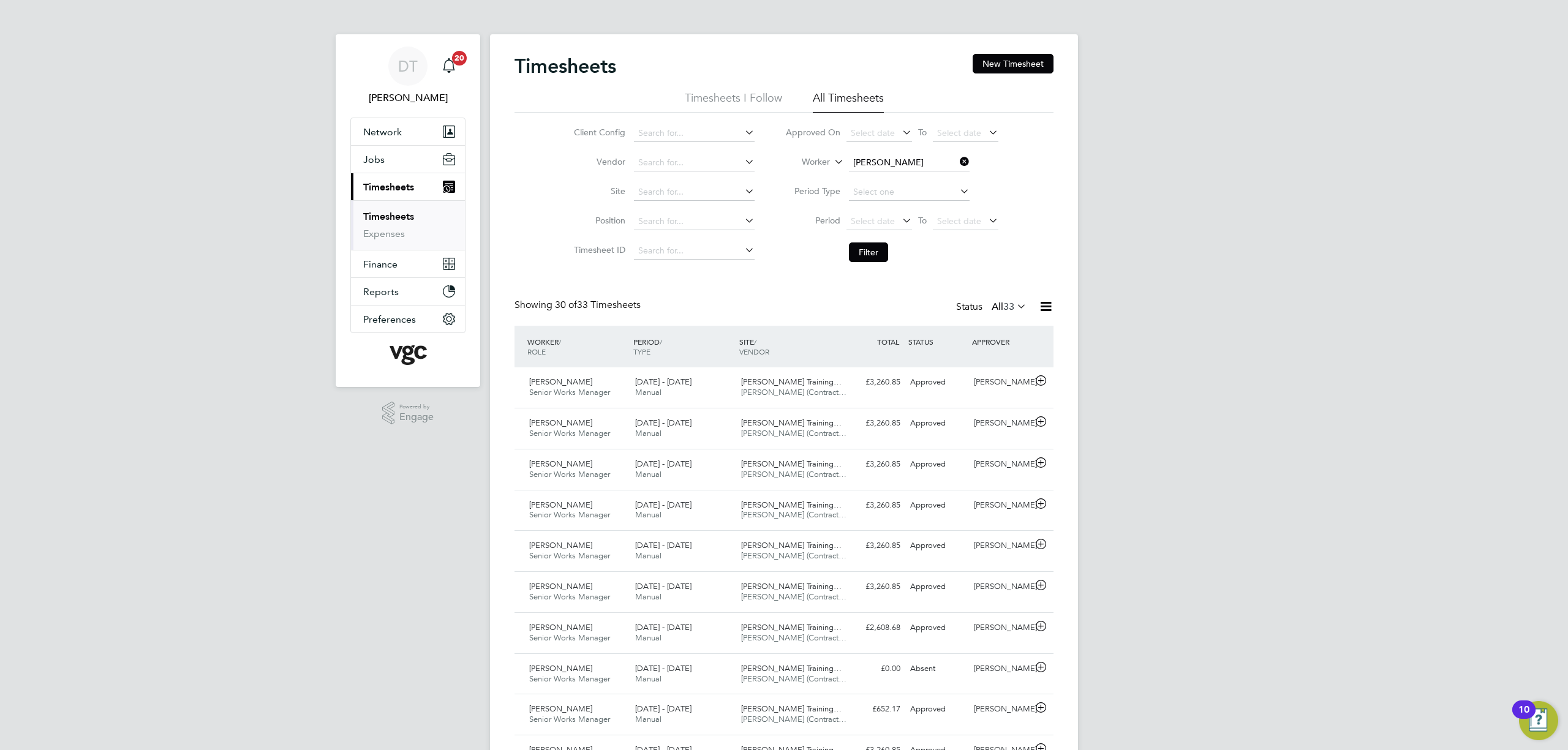
click at [957, 159] on icon at bounding box center [957, 161] width 0 height 17
click at [922, 168] on input at bounding box center [909, 163] width 120 height 17
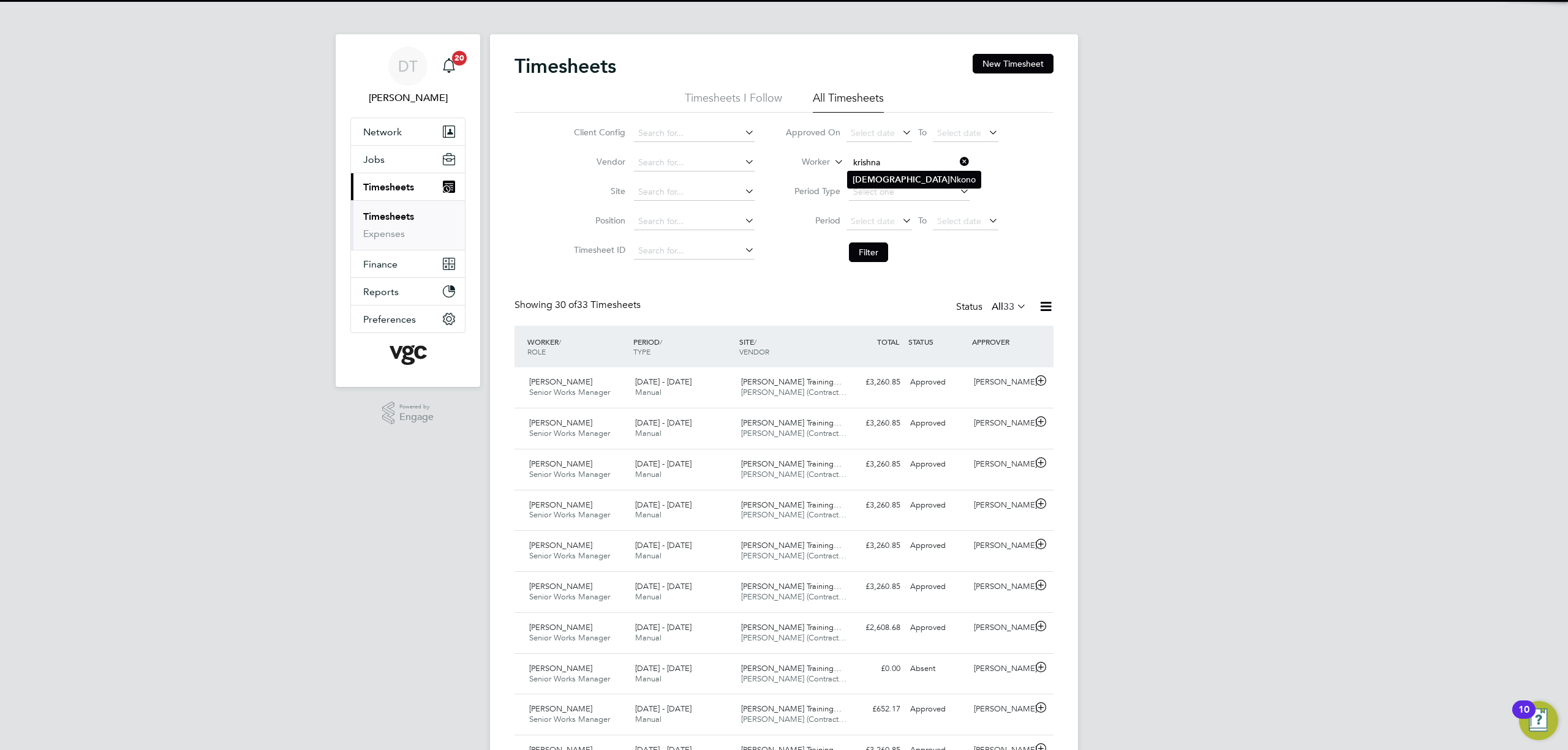
click at [864, 177] on b "Krishna" at bounding box center [901, 179] width 97 height 10
type input "Krishna Nkono"
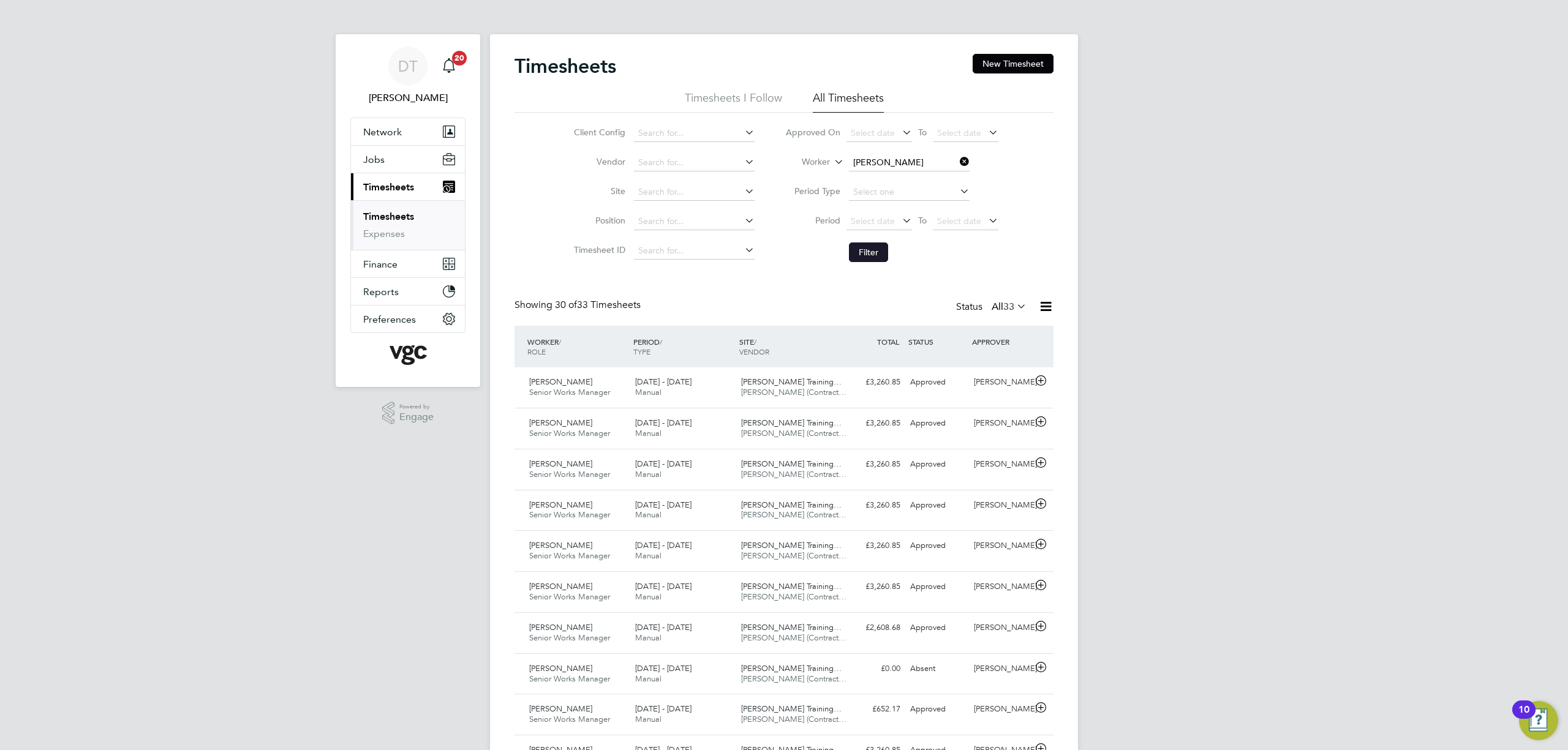
click at [870, 252] on button "Filter" at bounding box center [868, 252] width 39 height 20
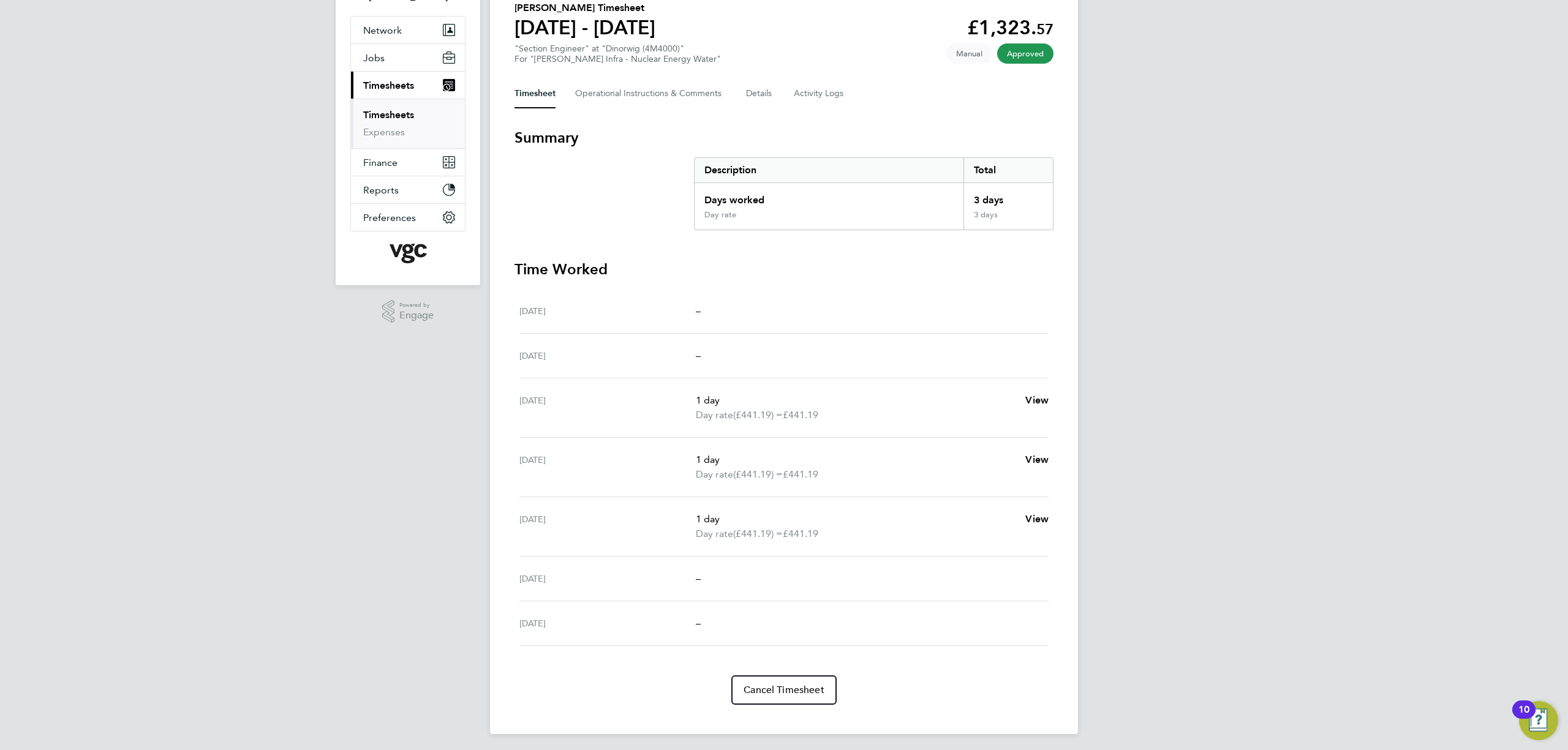
scroll to position [106, 0]
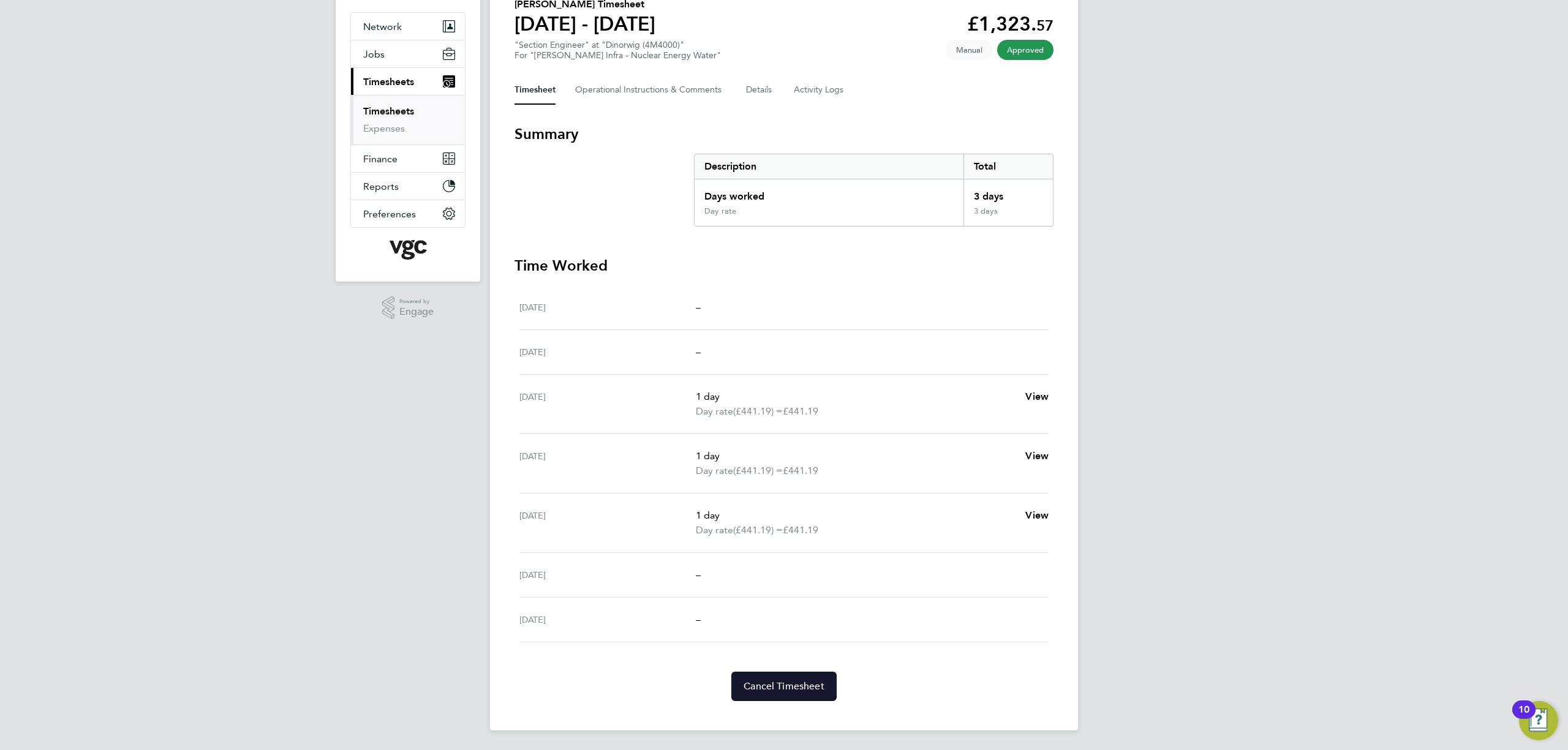
click at [789, 684] on span "Cancel Timesheet" at bounding box center [784, 686] width 81 height 12
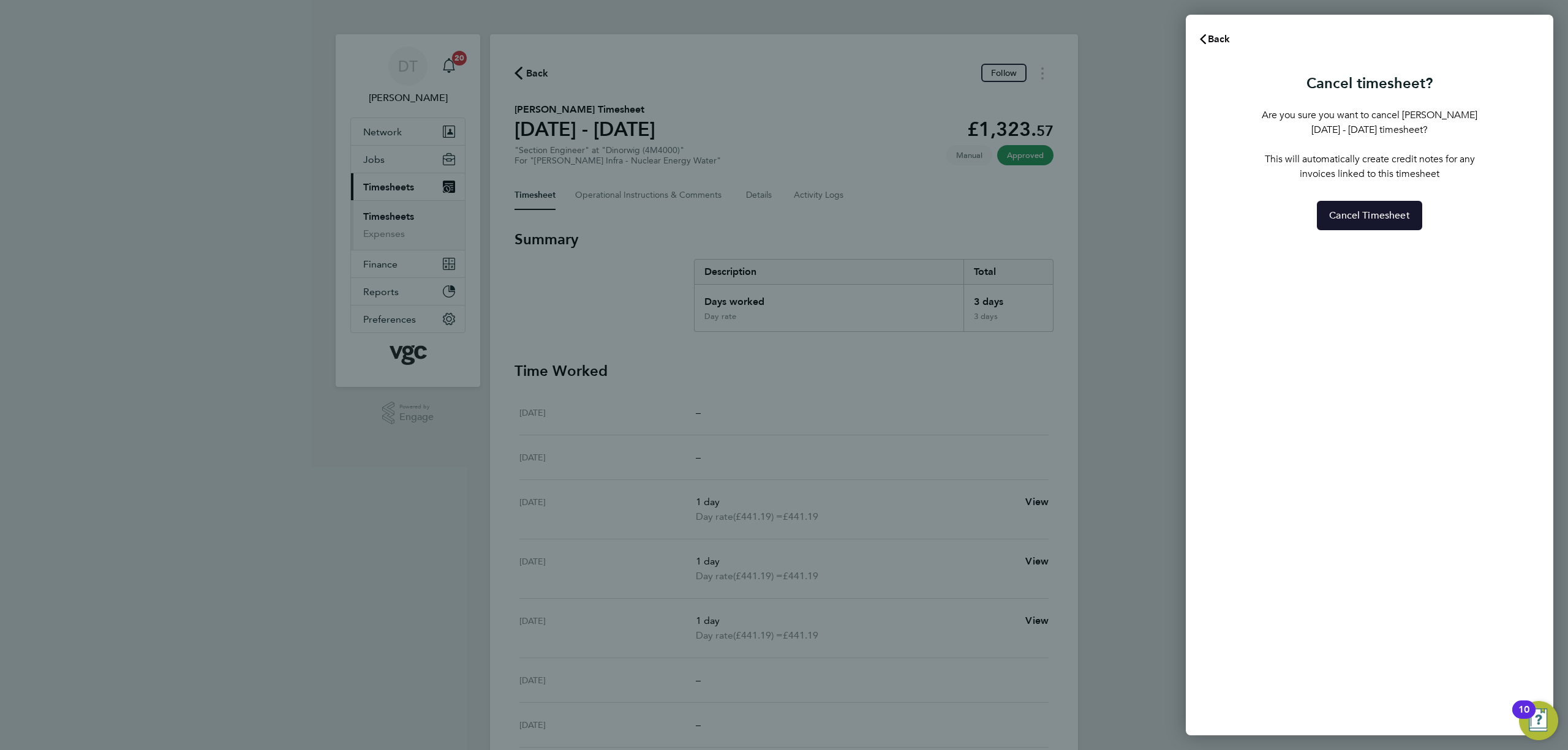
click at [1354, 215] on span "Cancel Timesheet" at bounding box center [1369, 215] width 81 height 12
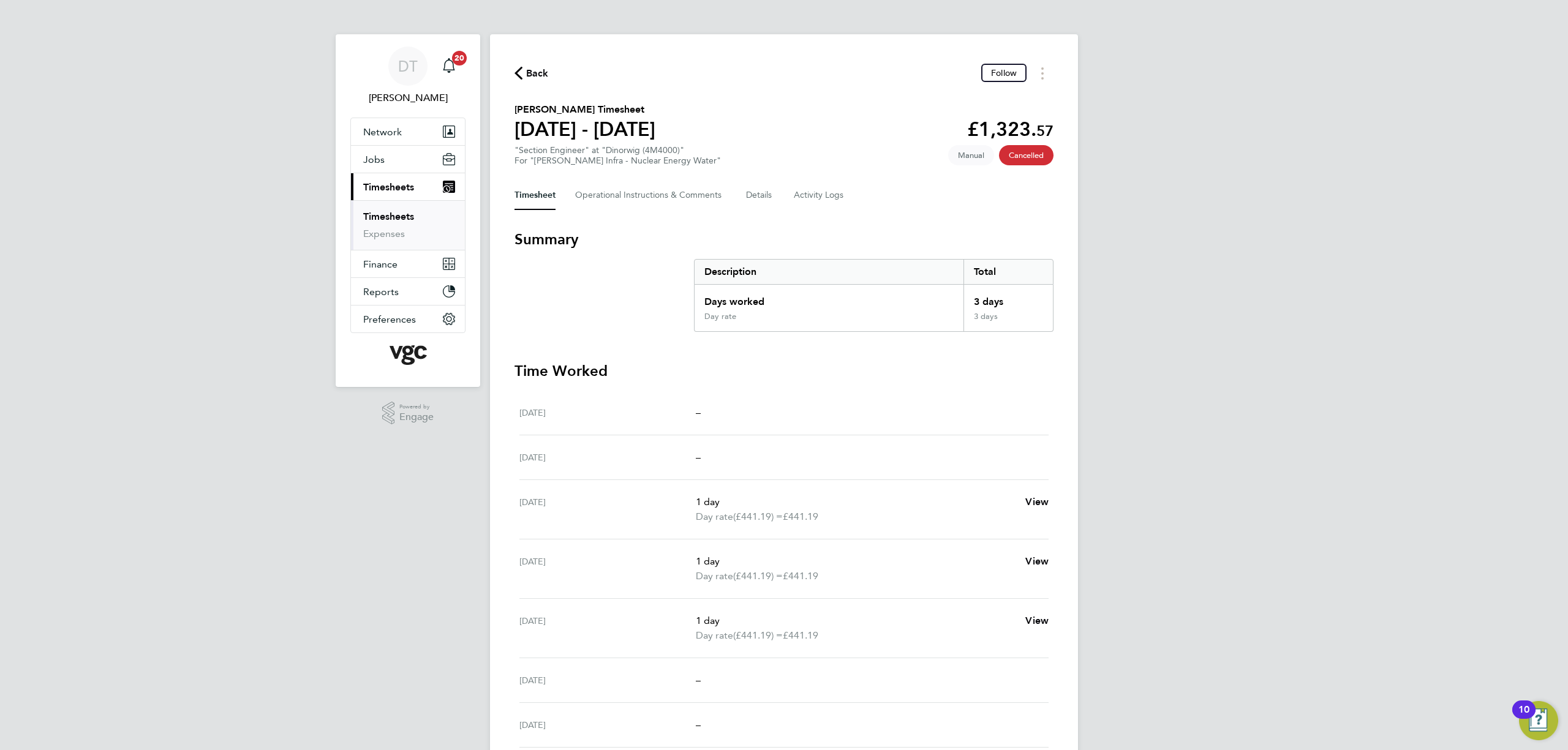
click at [526, 73] on span "Back" at bounding box center [537, 73] width 23 height 14
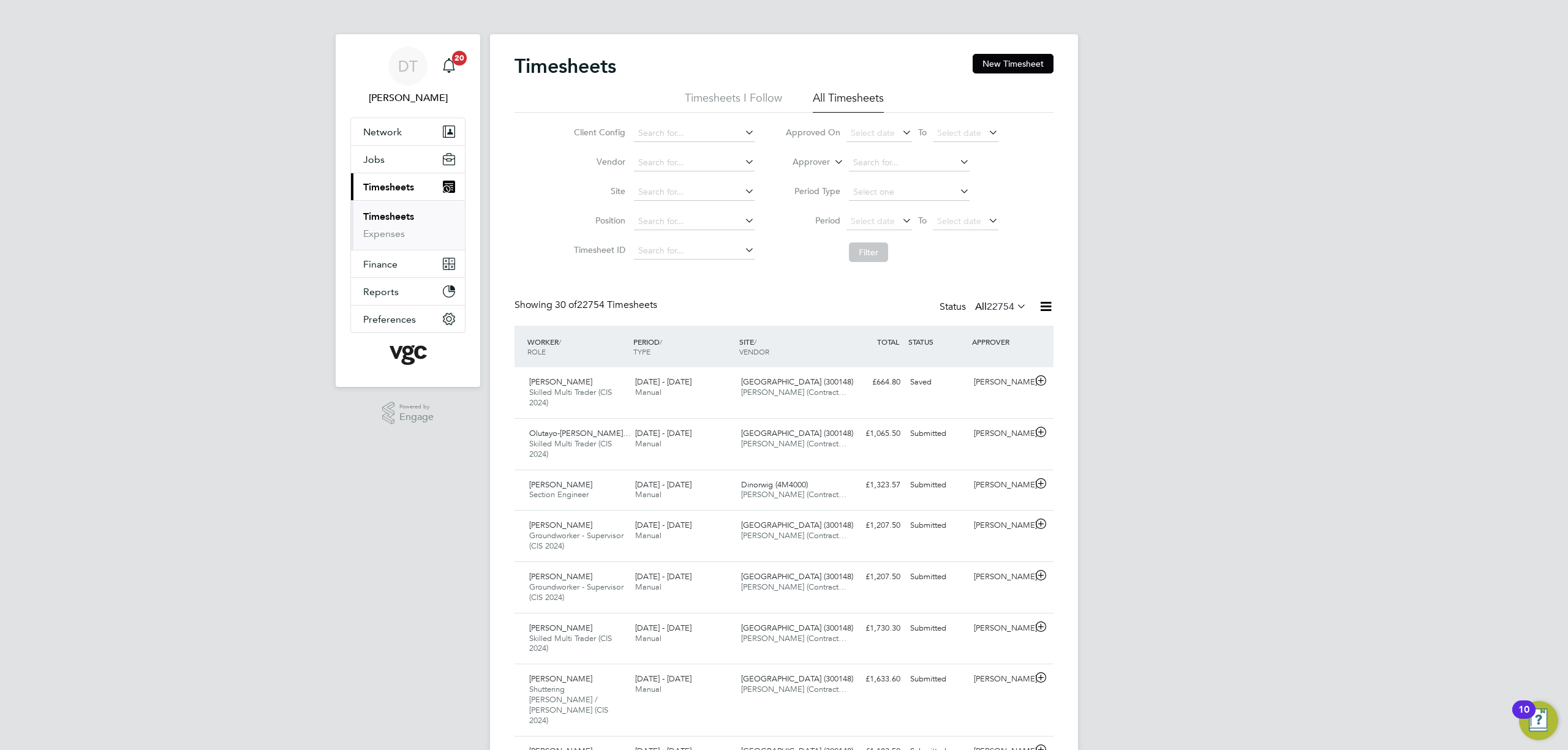
click at [792, 159] on label "Approver" at bounding box center [803, 162] width 55 height 12
click at [795, 173] on li "Worker" at bounding box center [800, 176] width 61 height 16
click at [829, 159] on li "Worker" at bounding box center [891, 162] width 243 height 30
click at [896, 164] on input at bounding box center [909, 163] width 120 height 17
drag, startPoint x: 919, startPoint y: 174, endPoint x: 905, endPoint y: 203, distance: 32.2
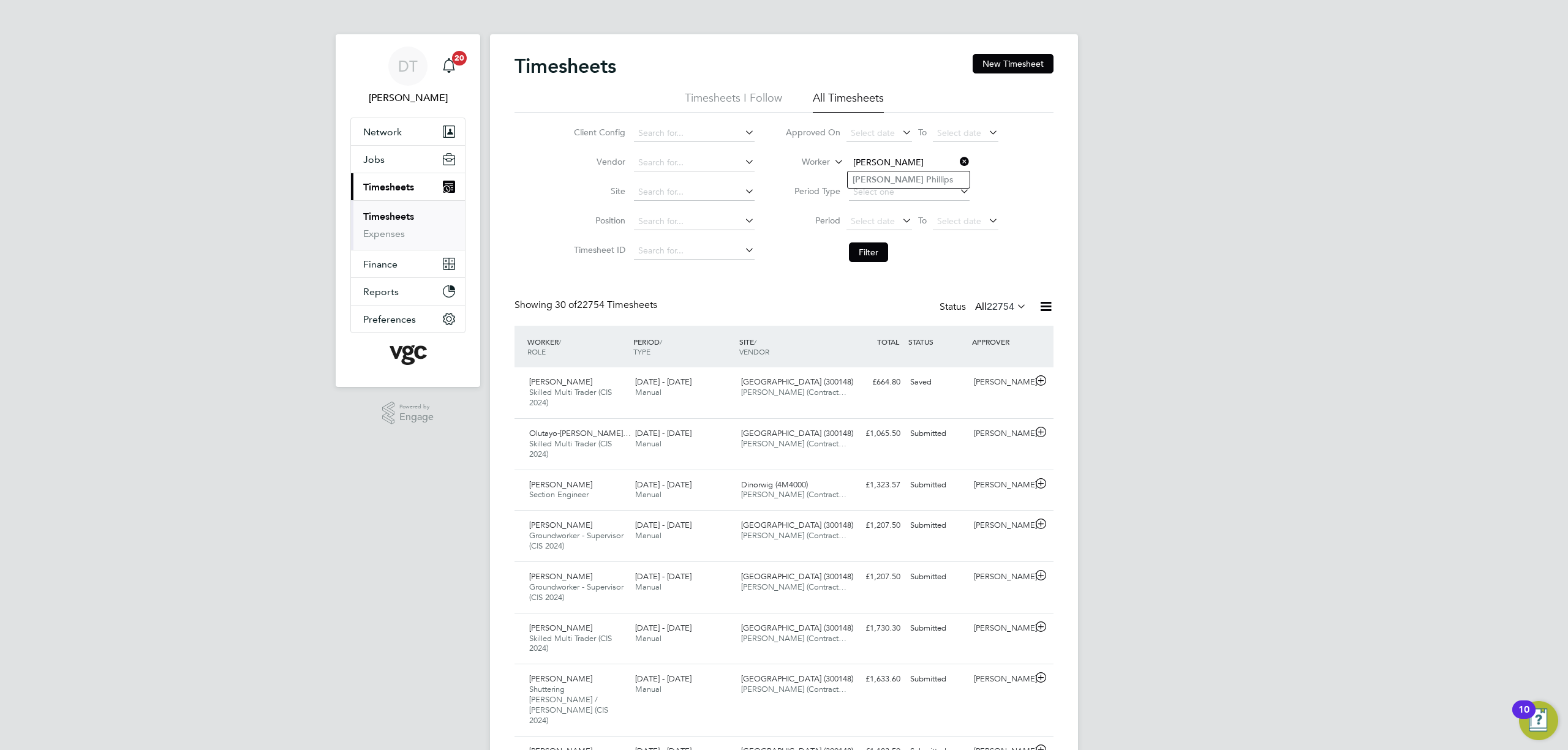
click at [918, 174] on li "Andrew P hillips" at bounding box center [909, 179] width 122 height 16
type input "[PERSON_NAME]"
click at [881, 242] on li "Filter" at bounding box center [891, 252] width 243 height 31
click at [881, 242] on button "Filter" at bounding box center [868, 252] width 39 height 20
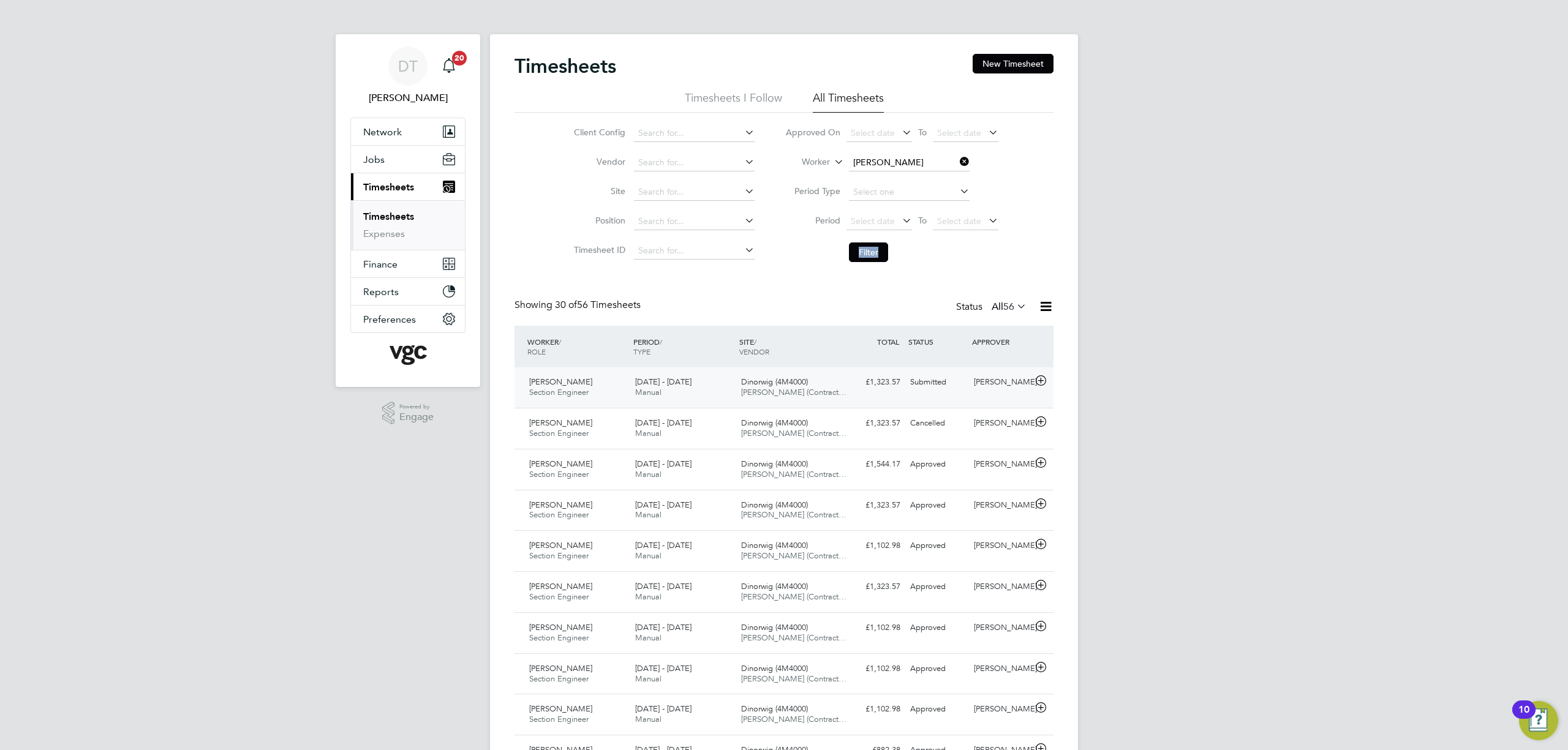
click at [844, 392] on div "£1,323.57 Submitted" at bounding box center [873, 382] width 64 height 20
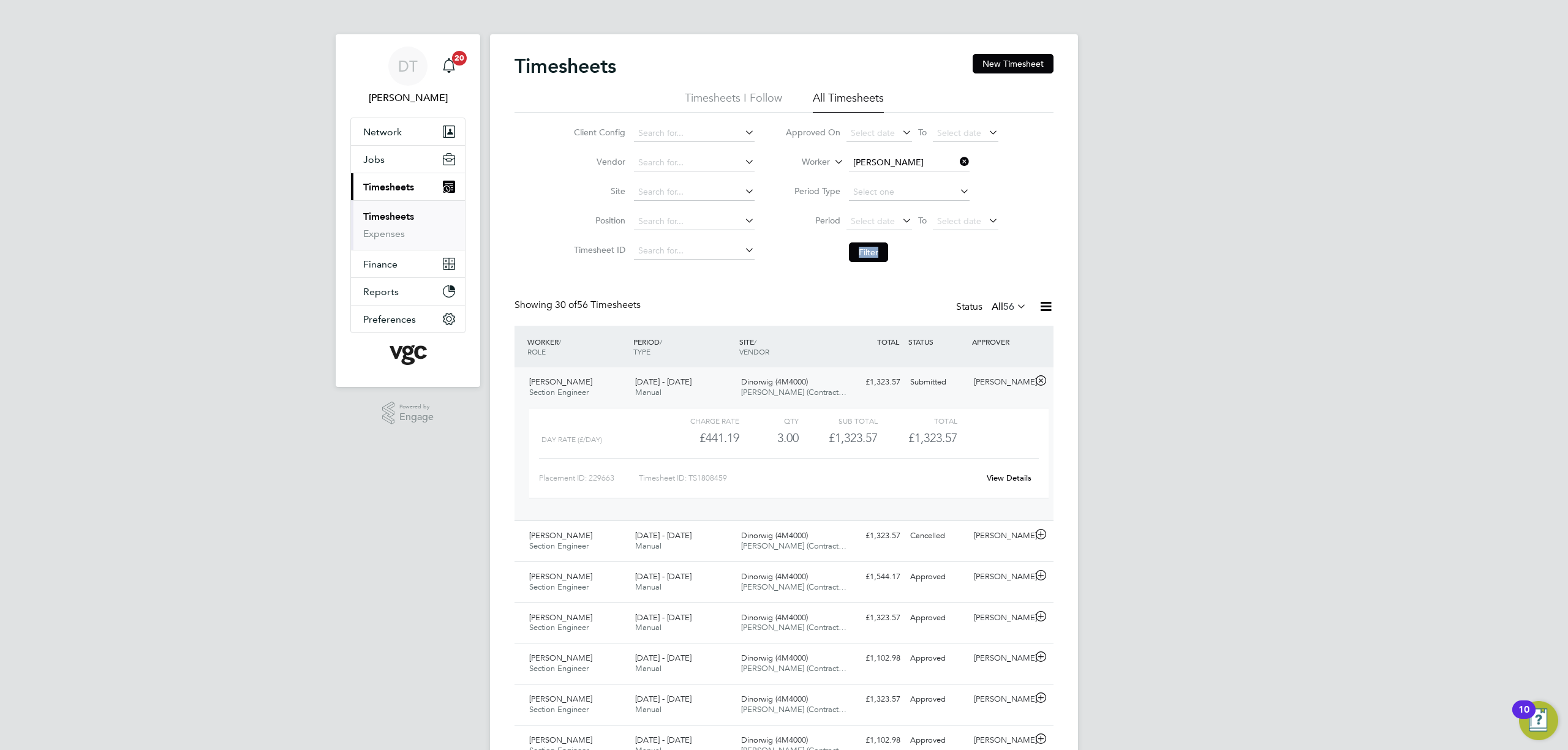
click at [844, 392] on div "£1,323.57 Submitted" at bounding box center [873, 382] width 64 height 20
